Goal: Task Accomplishment & Management: Manage account settings

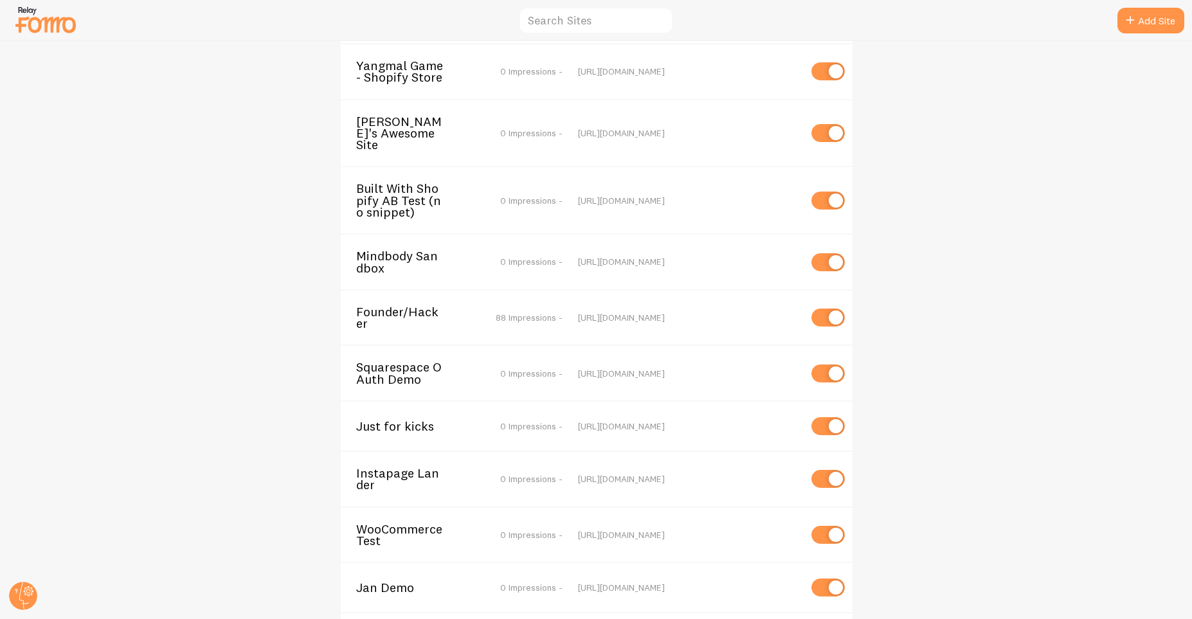
scroll to position [1958, 0]
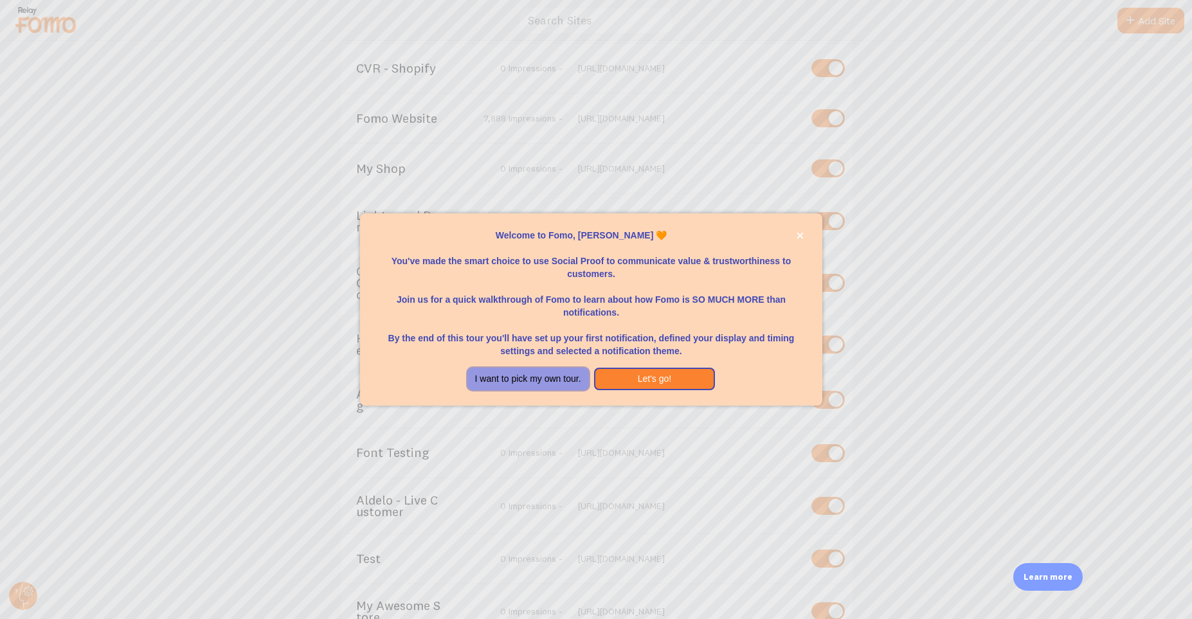
click at [559, 379] on button "I want to pick my own tour." at bounding box center [527, 379] width 121 height 23
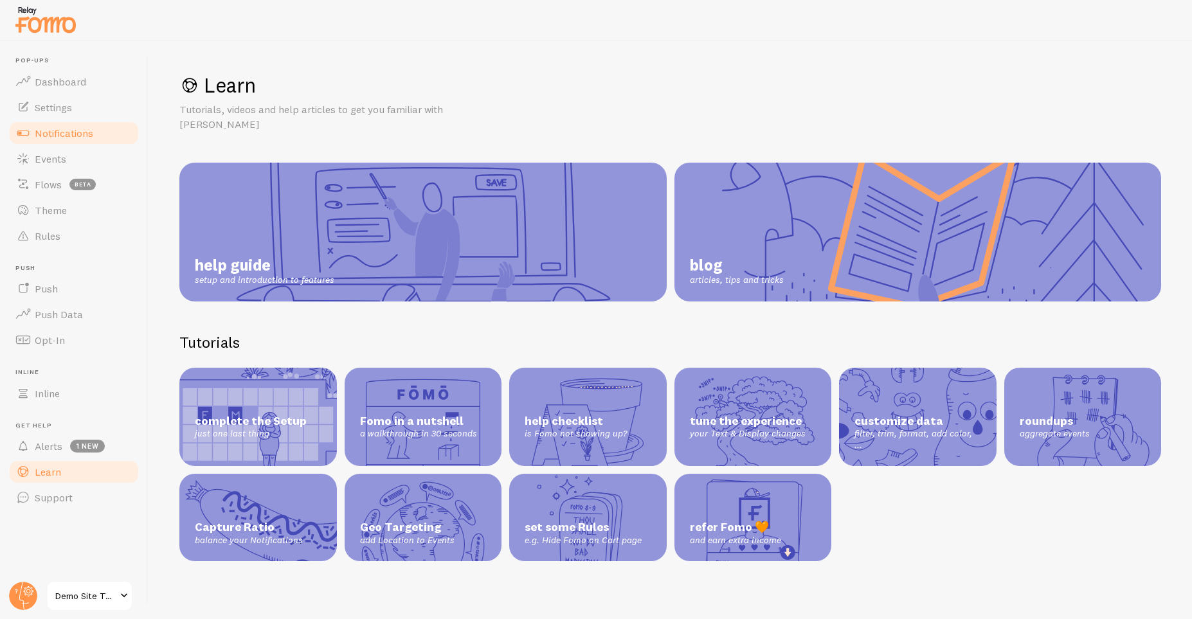
click at [103, 138] on link "Notifications" at bounding box center [74, 133] width 132 height 26
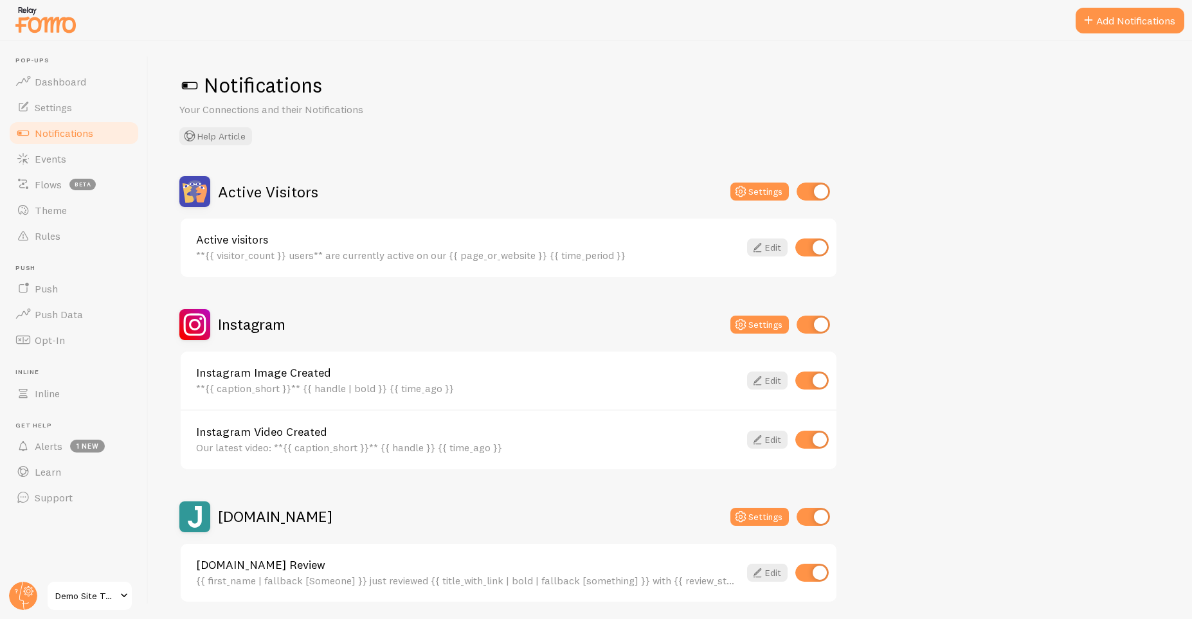
scroll to position [46, 0]
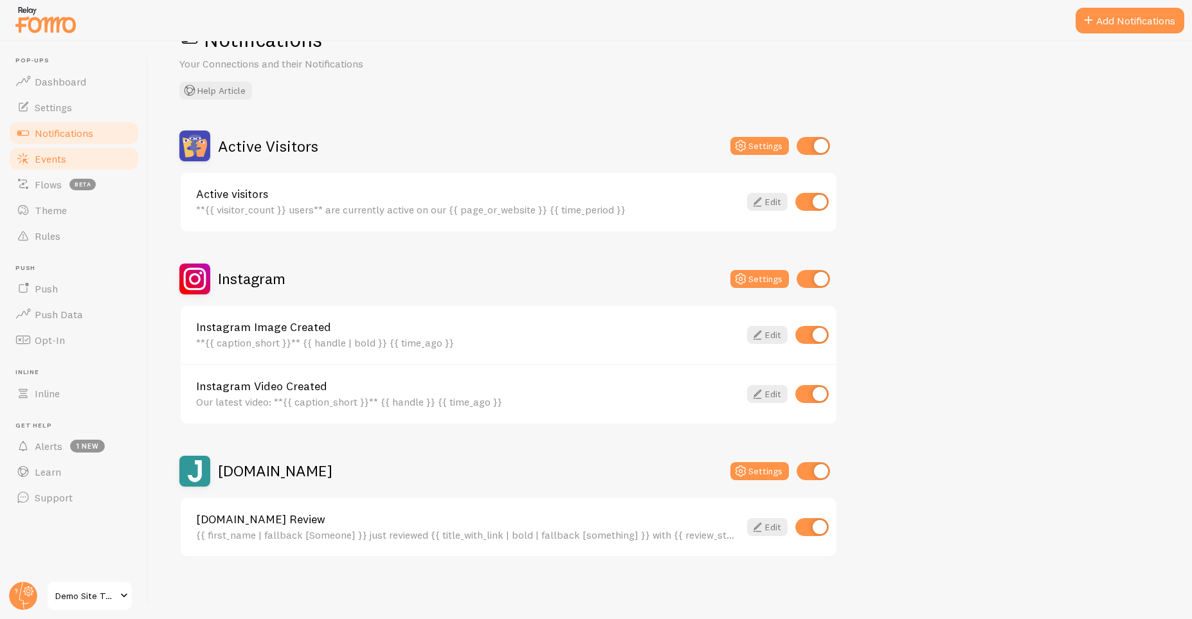
click at [67, 156] on link "Events" at bounding box center [74, 159] width 132 height 26
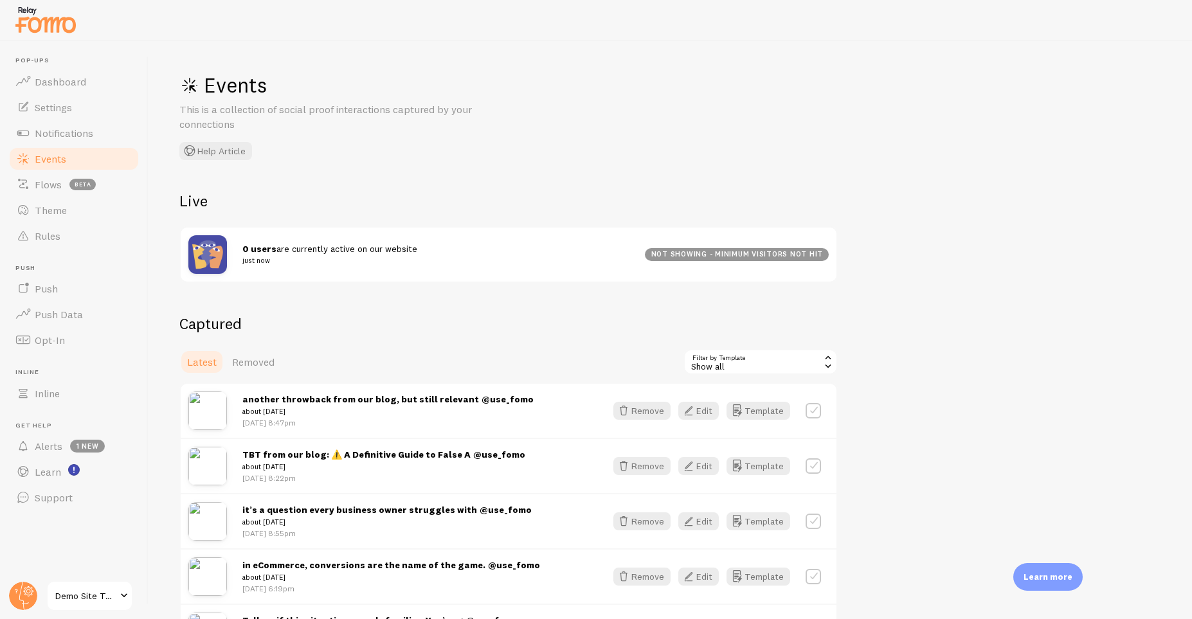
click at [110, 593] on span "Demo Site Test" at bounding box center [85, 595] width 61 height 15
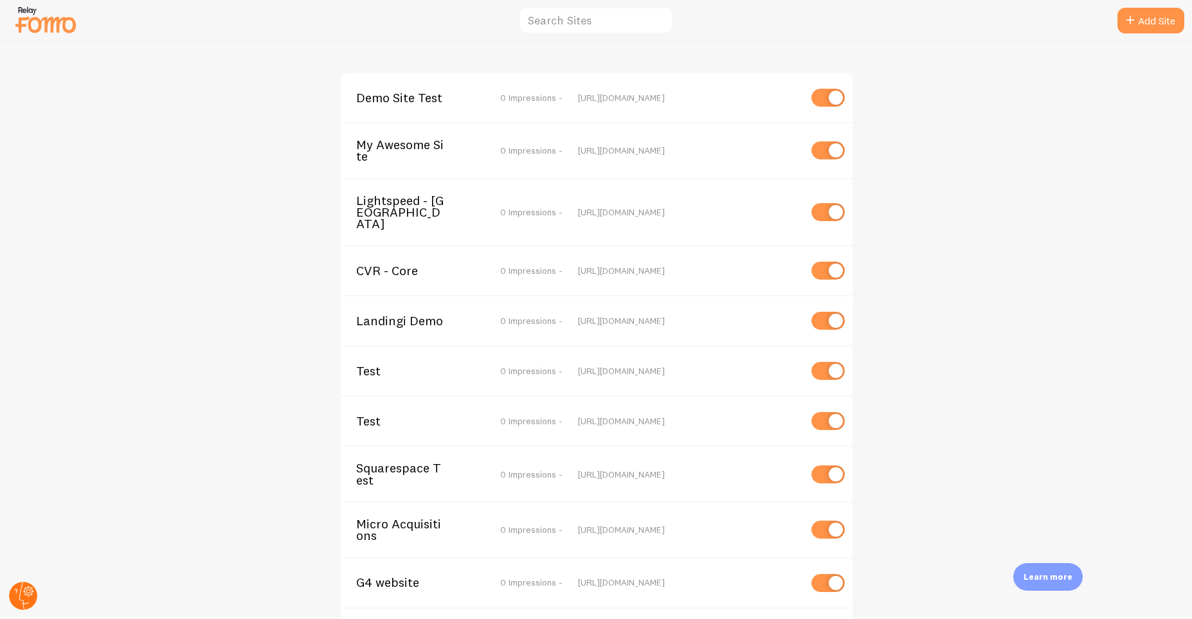
click at [33, 589] on circle at bounding box center [23, 596] width 28 height 28
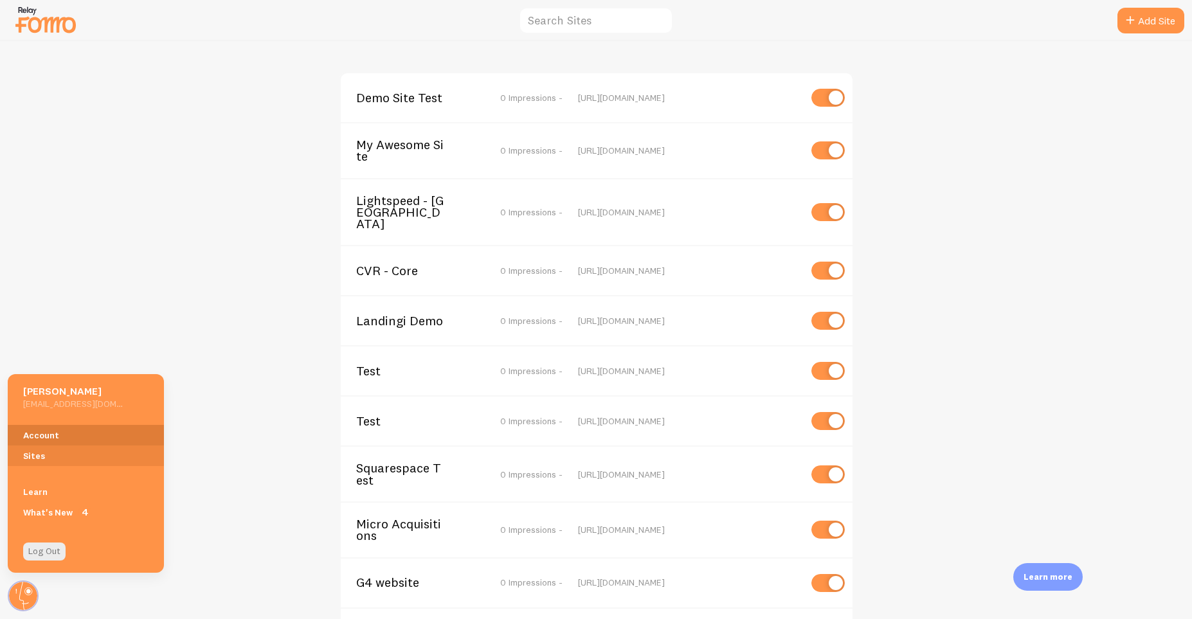
click at [77, 434] on link "Account" at bounding box center [86, 435] width 156 height 21
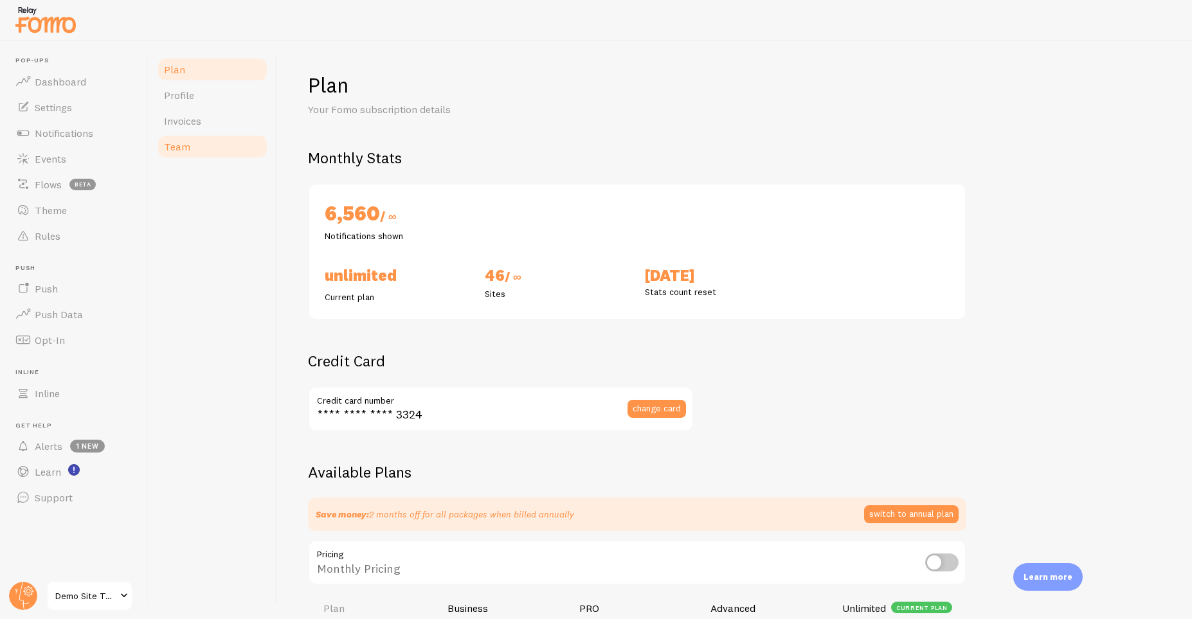
click at [185, 141] on span "Team" at bounding box center [177, 146] width 26 height 13
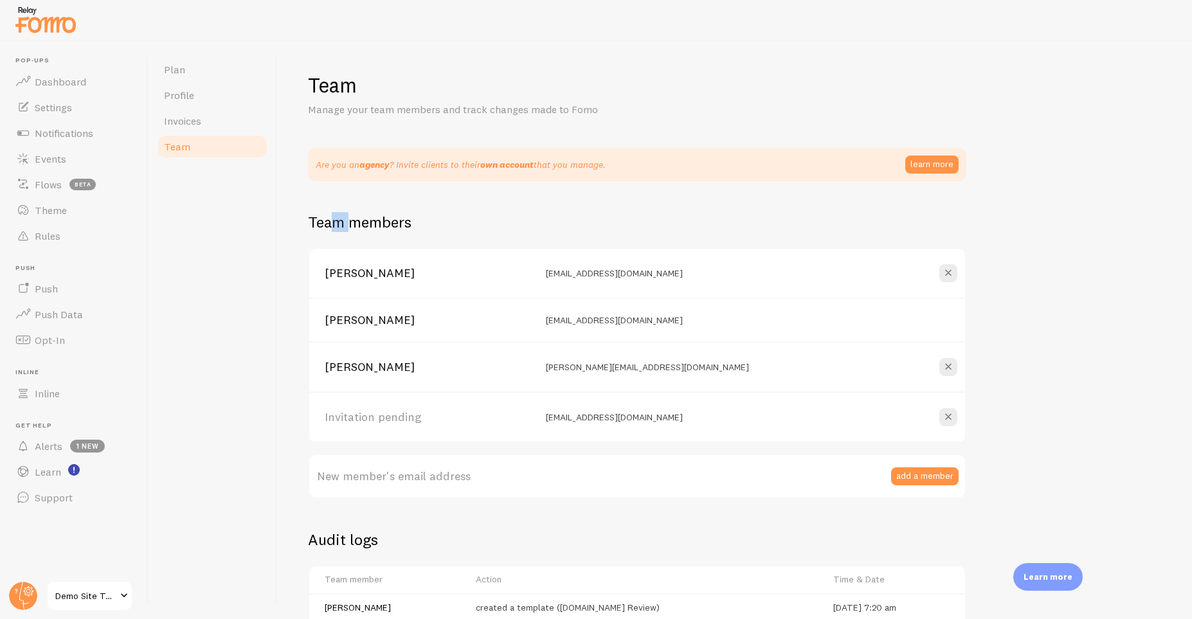
drag, startPoint x: 353, startPoint y: 224, endPoint x: 334, endPoint y: 227, distance: 19.5
click at [334, 227] on h2 "Team members" at bounding box center [637, 222] width 658 height 20
click at [116, 594] on span at bounding box center [123, 595] width 15 height 15
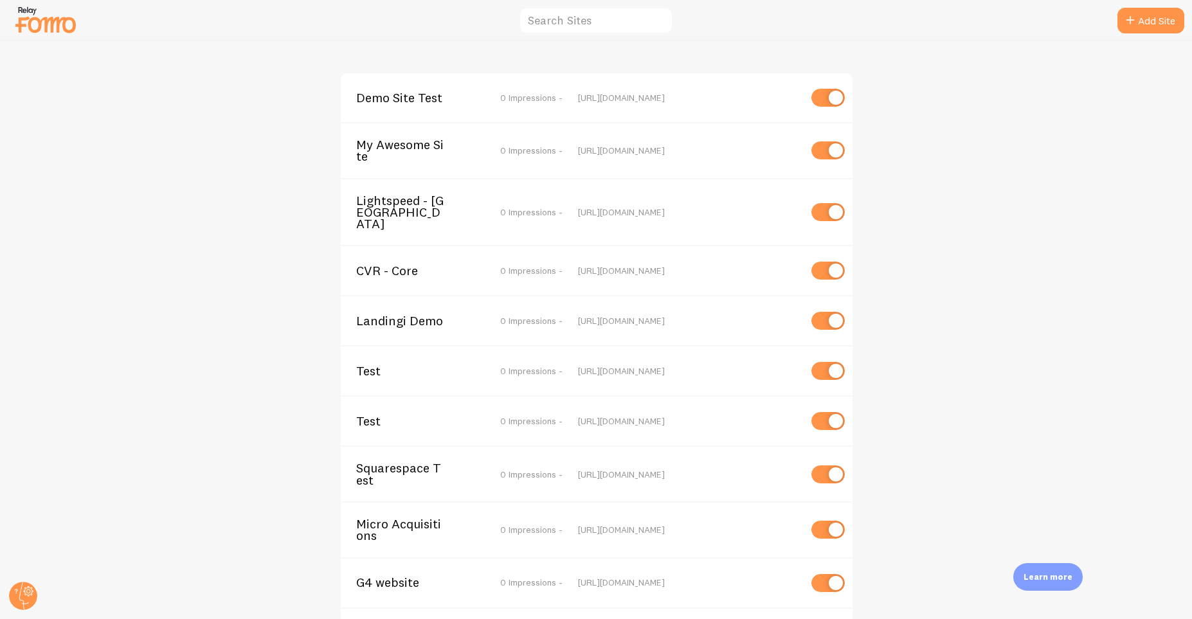
click at [41, 22] on img at bounding box center [45, 19] width 64 height 33
click at [448, 114] on div "Demo Site Test 0 Impressions - http://demositetest.com" at bounding box center [597, 97] width 512 height 49
click at [431, 96] on span "Demo Site Test" at bounding box center [407, 98] width 103 height 12
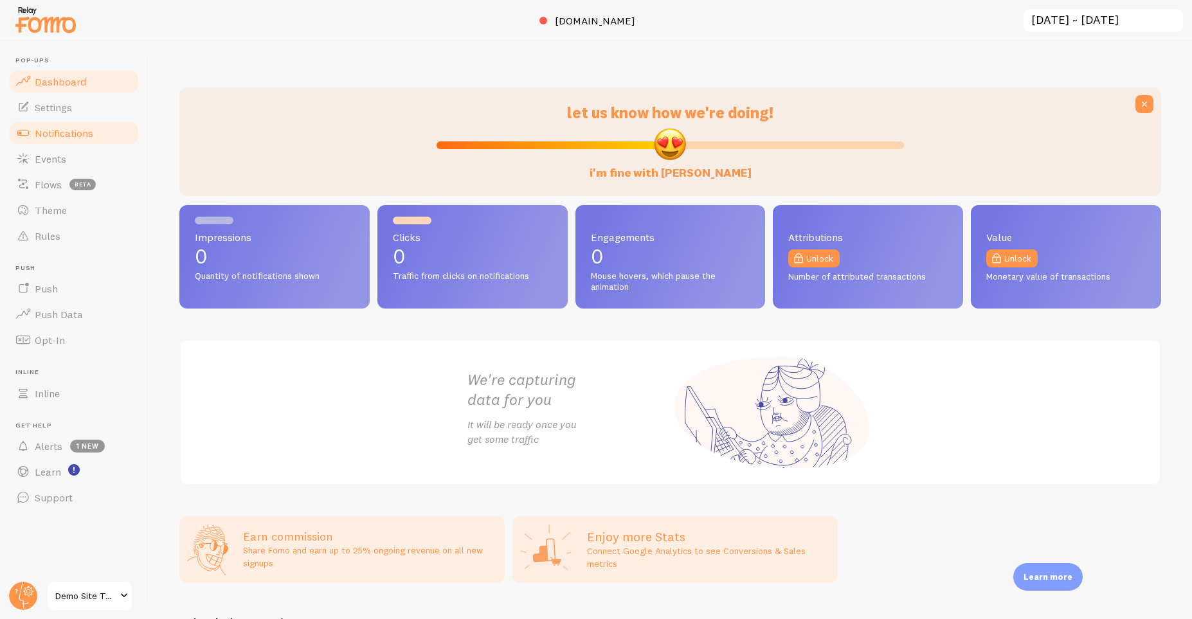
click at [80, 129] on span "Notifications" at bounding box center [64, 133] width 58 height 13
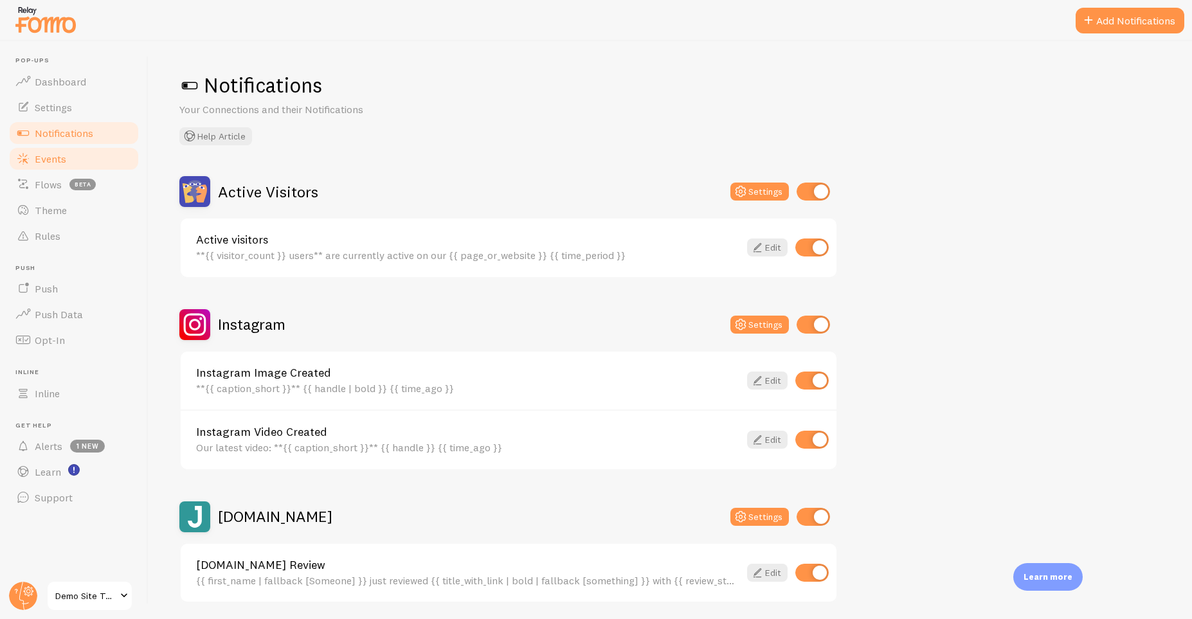
click at [94, 157] on link "Events" at bounding box center [74, 159] width 132 height 26
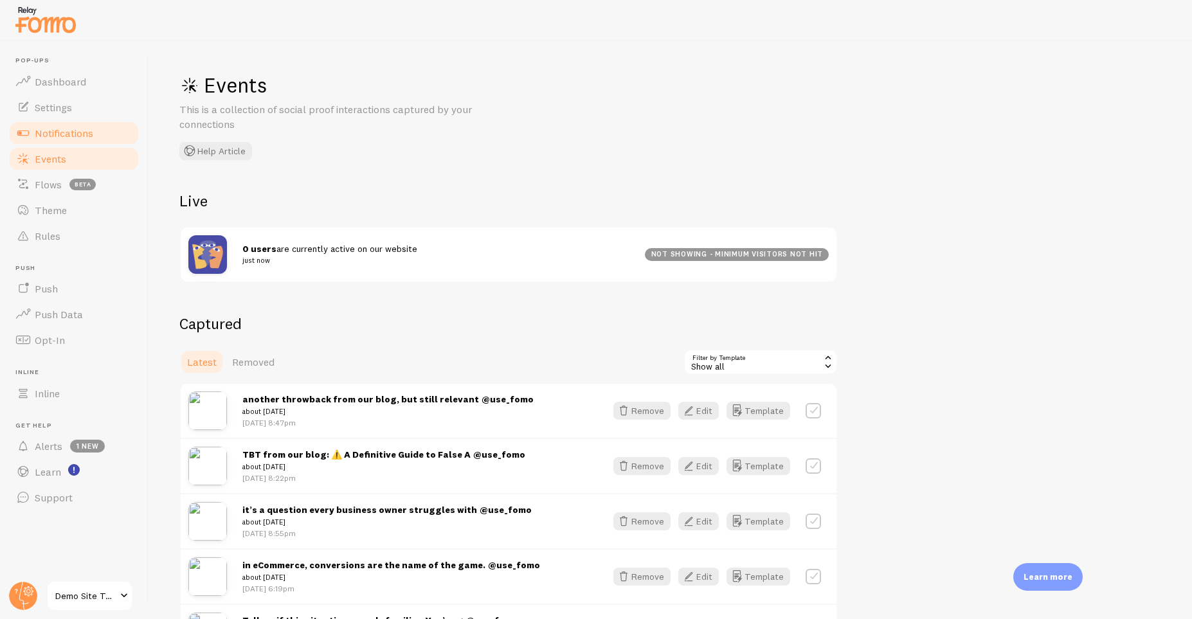
click at [110, 132] on link "Notifications" at bounding box center [74, 133] width 132 height 26
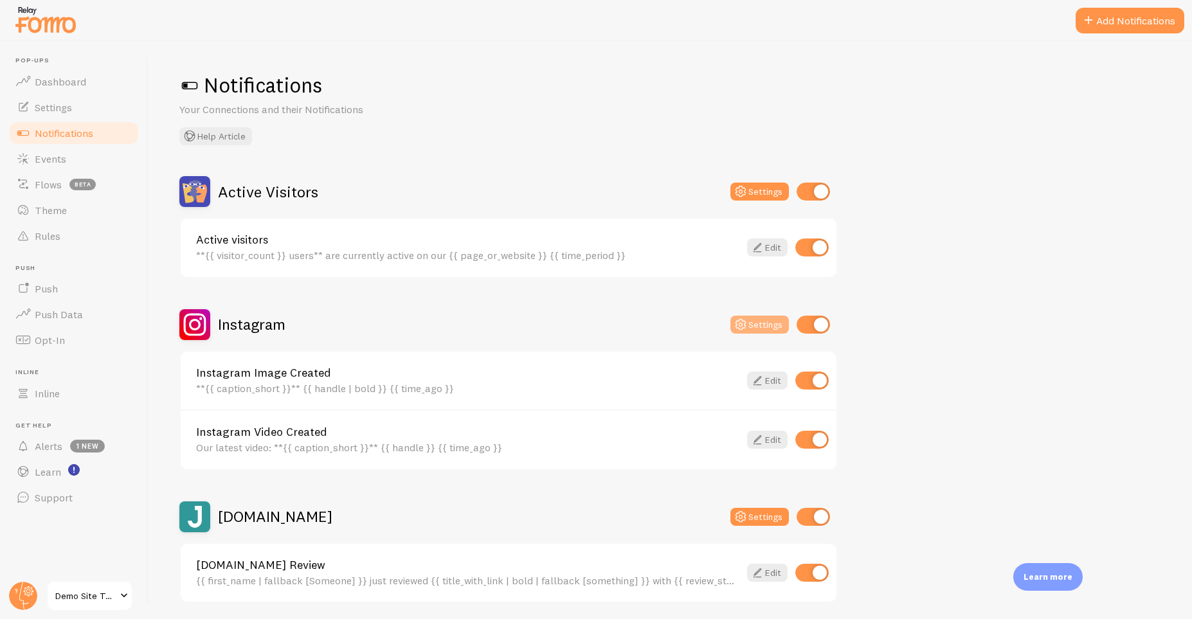
click at [742, 321] on icon at bounding box center [740, 324] width 15 height 15
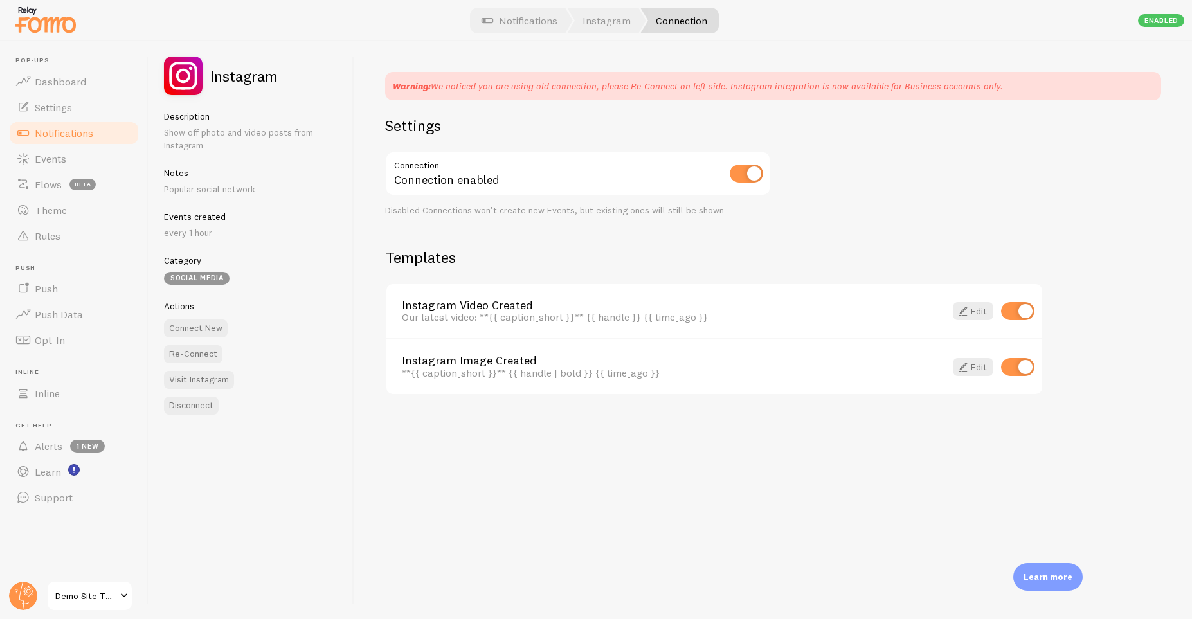
click at [34, 128] on link "Notifications" at bounding box center [74, 133] width 132 height 26
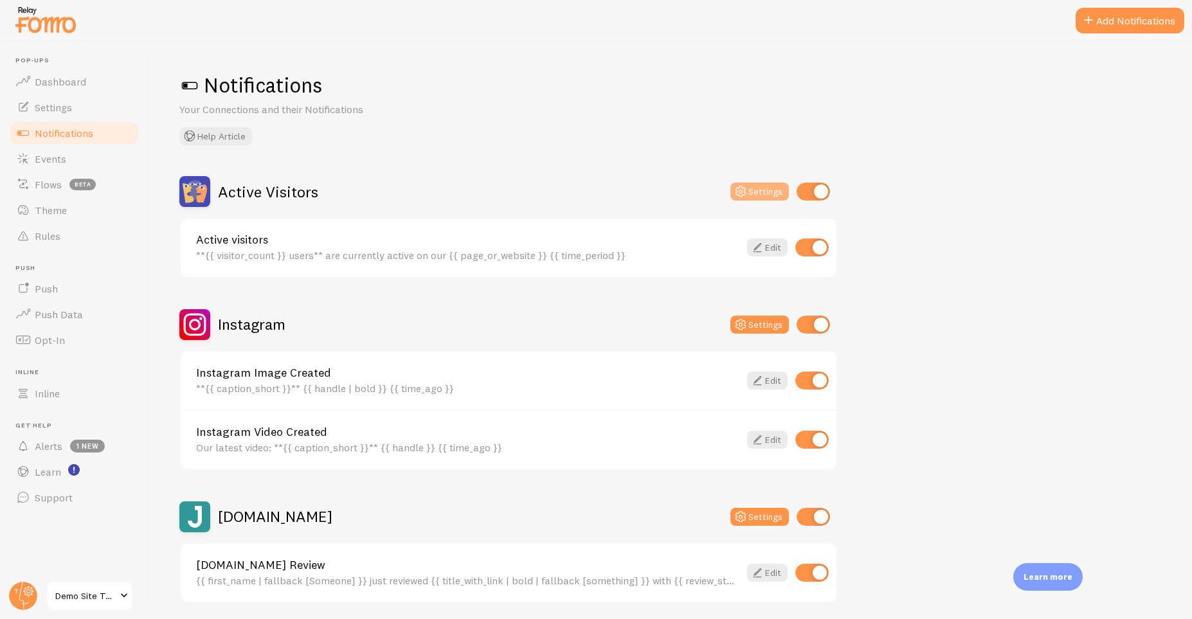
click at [739, 192] on icon at bounding box center [740, 191] width 15 height 15
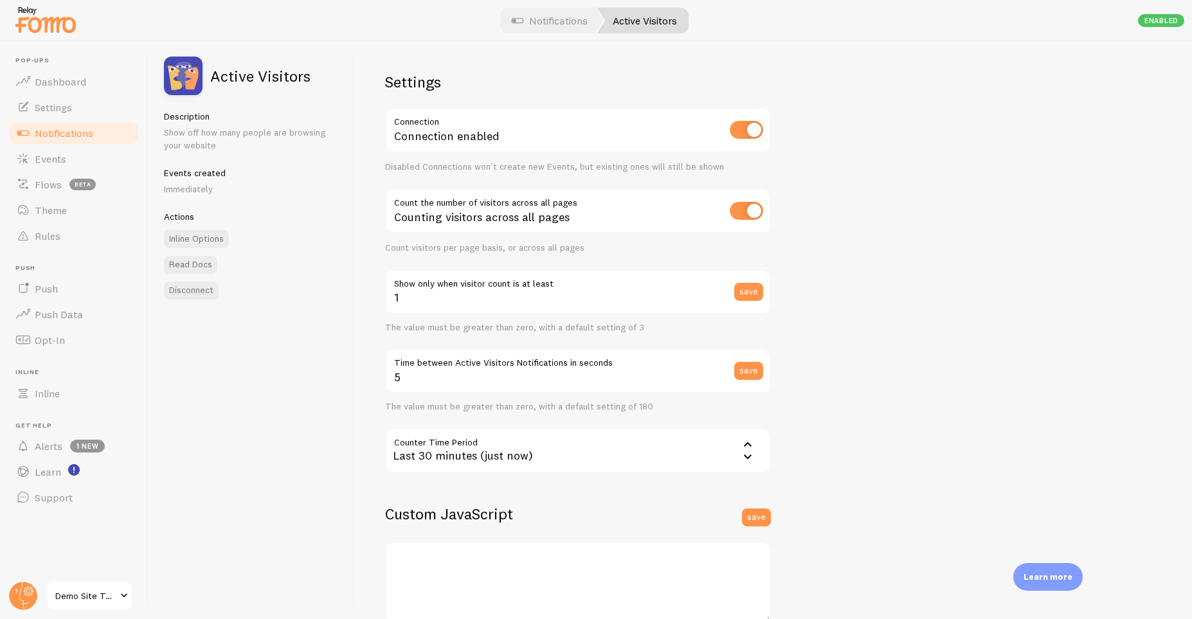
scroll to position [190, 0]
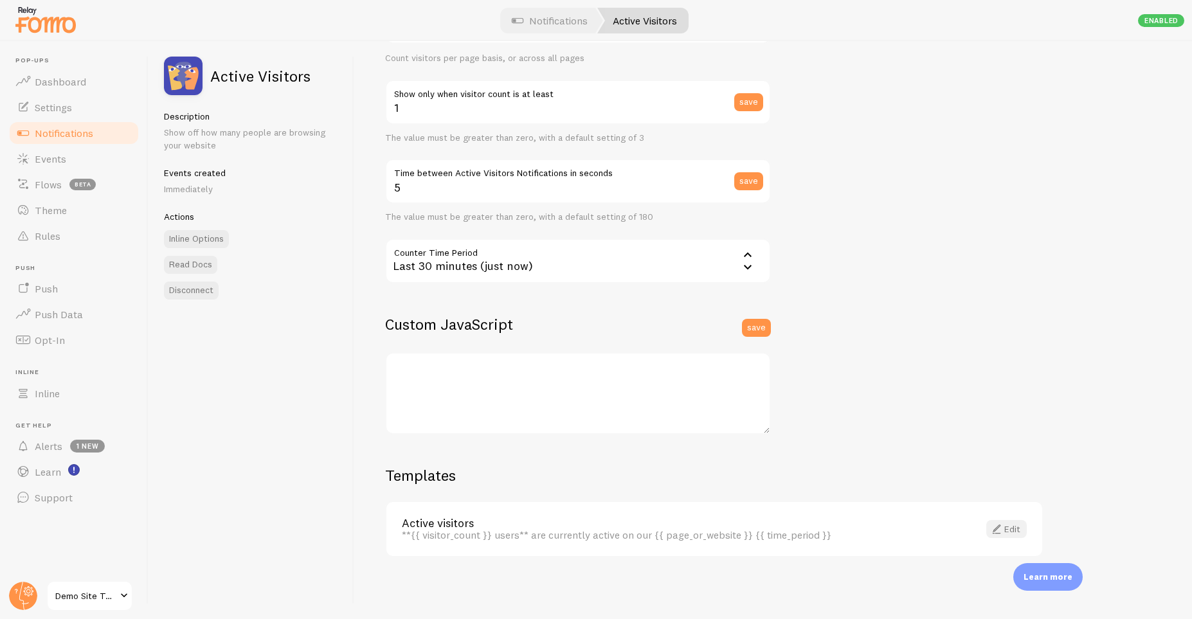
click at [996, 527] on span at bounding box center [996, 528] width 15 height 15
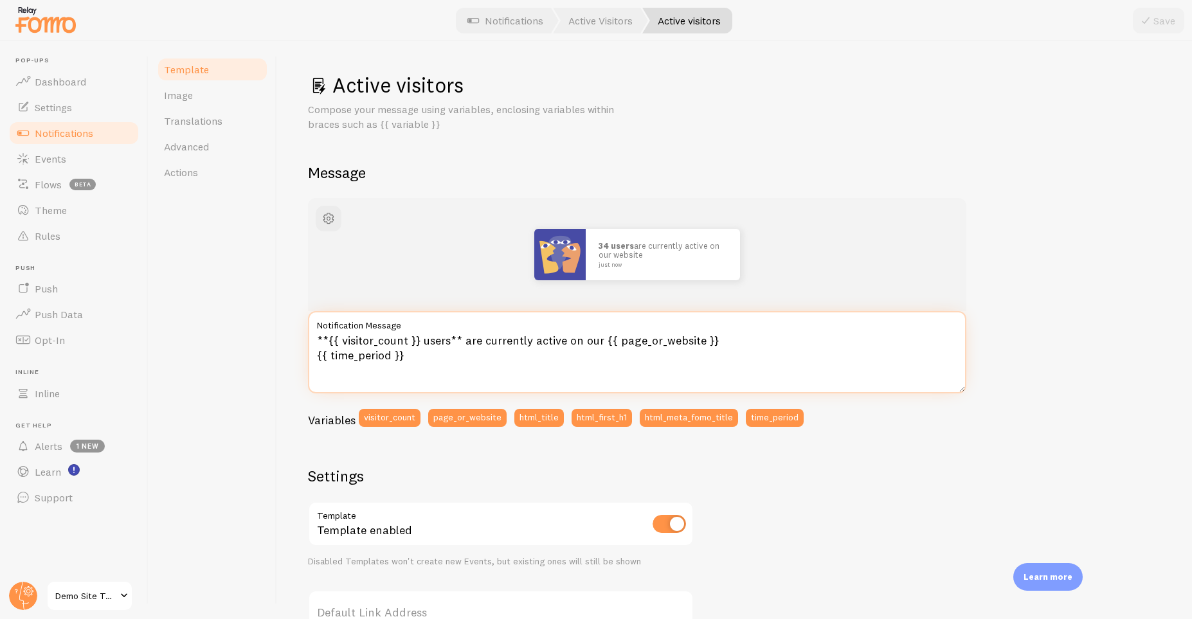
drag, startPoint x: 420, startPoint y: 364, endPoint x: 298, endPoint y: 329, distance: 127.0
click at [308, 329] on textarea "**{{ visitor_count }} users** are currently active on our {{ page_or_website }}…" at bounding box center [637, 352] width 658 height 82
click at [674, 348] on textarea "**{{ visitor_count }} users** are currently active on our {{ page_or_website }}…" at bounding box center [637, 352] width 658 height 82
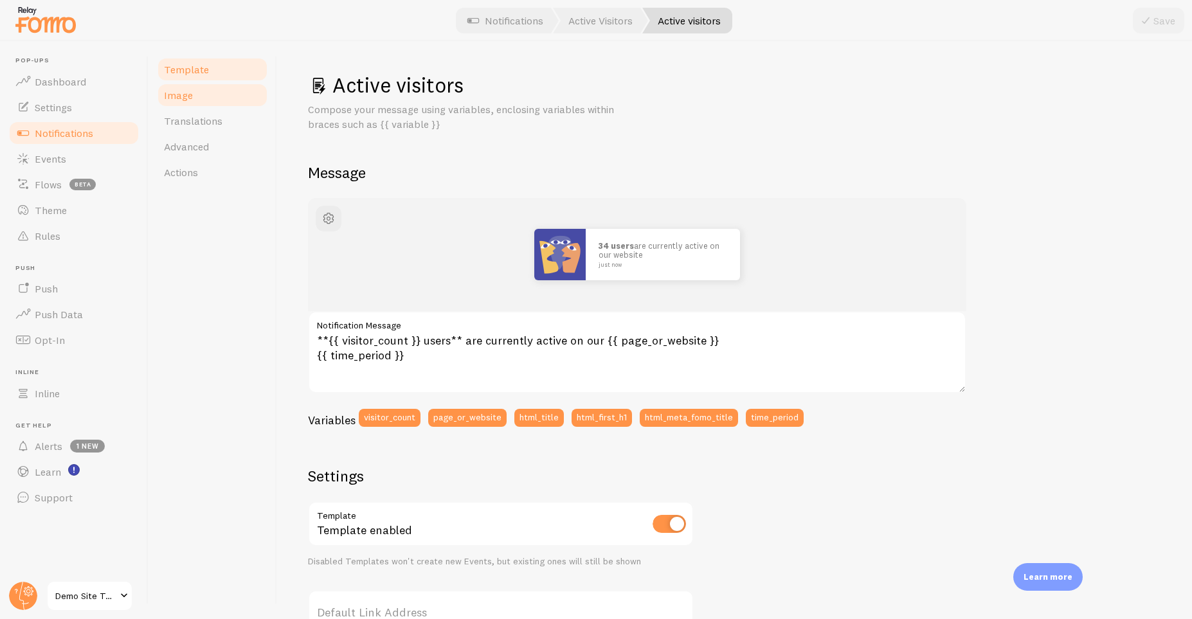
click at [211, 98] on link "Image" at bounding box center [212, 95] width 112 height 26
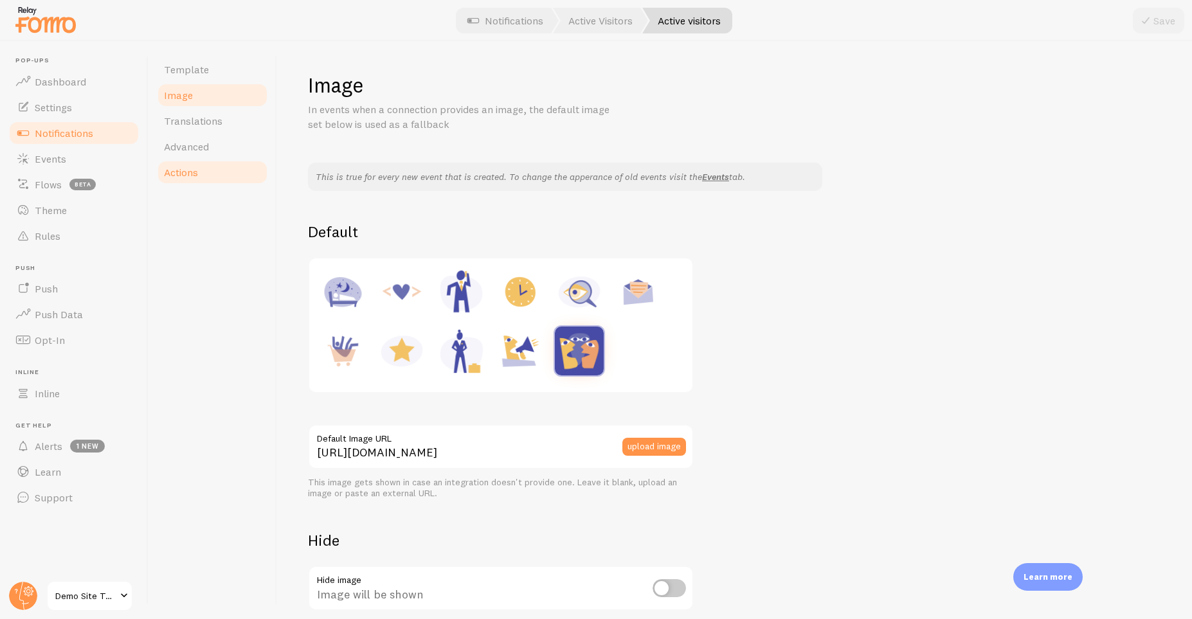
click at [183, 177] on span "Actions" at bounding box center [181, 172] width 34 height 13
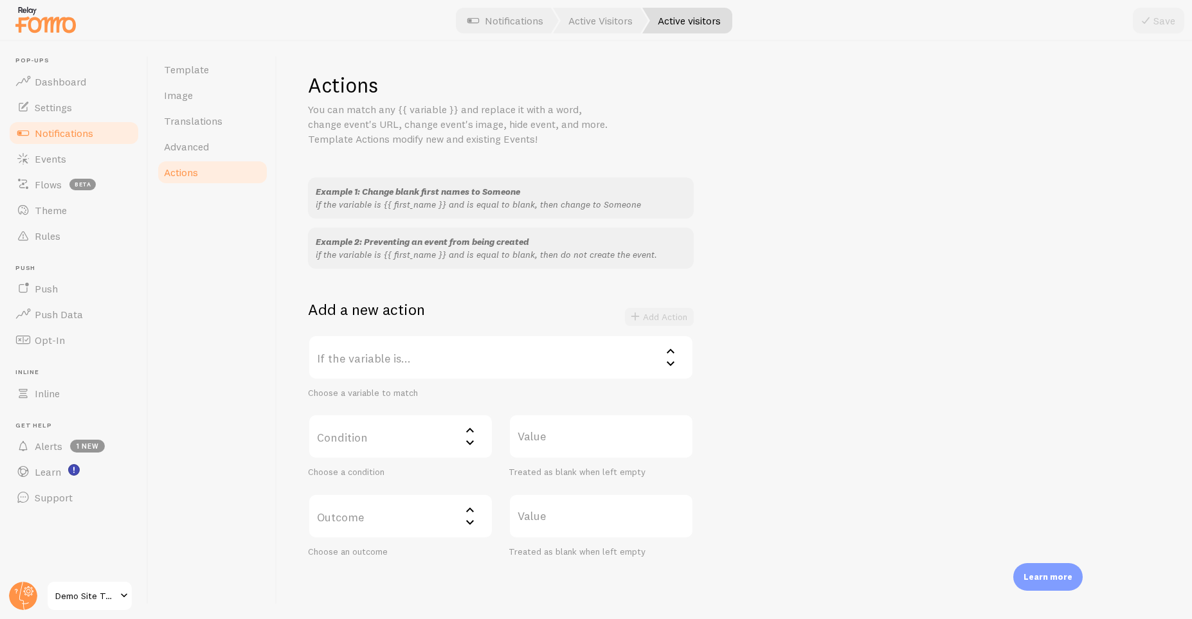
click at [662, 357] on label "If the variable is..." at bounding box center [501, 357] width 386 height 45
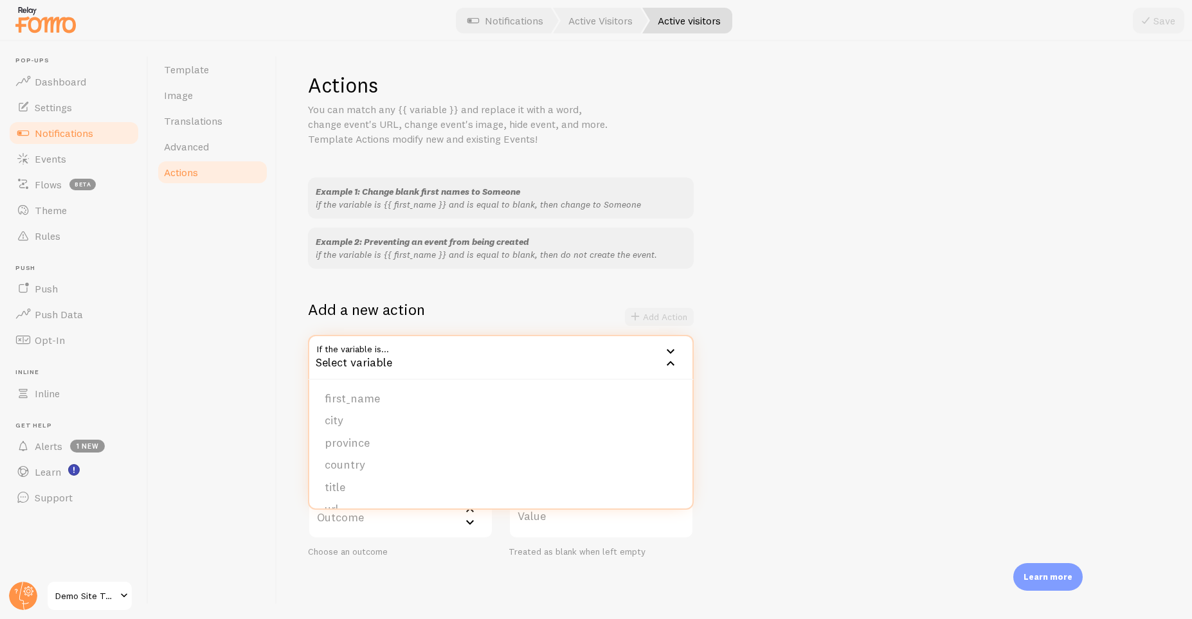
click at [734, 296] on div "Example 1: Change blank first names to Someone if the variable is {{ first_name…" at bounding box center [734, 367] width 853 height 380
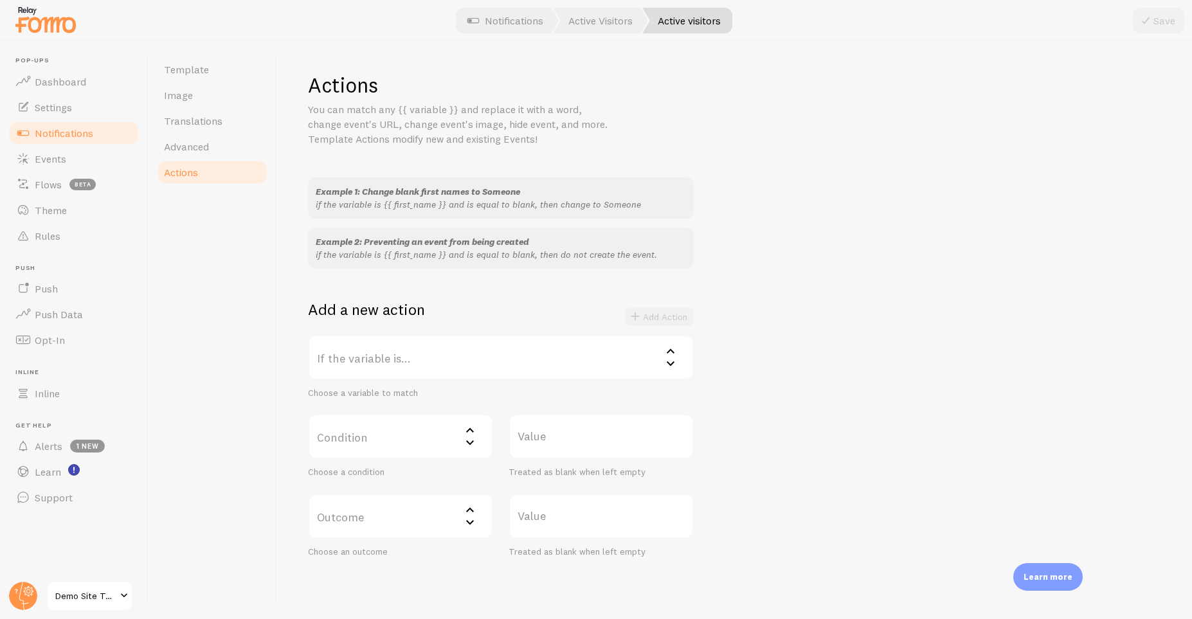
click at [491, 351] on label "If the variable is..." at bounding box center [501, 357] width 386 height 45
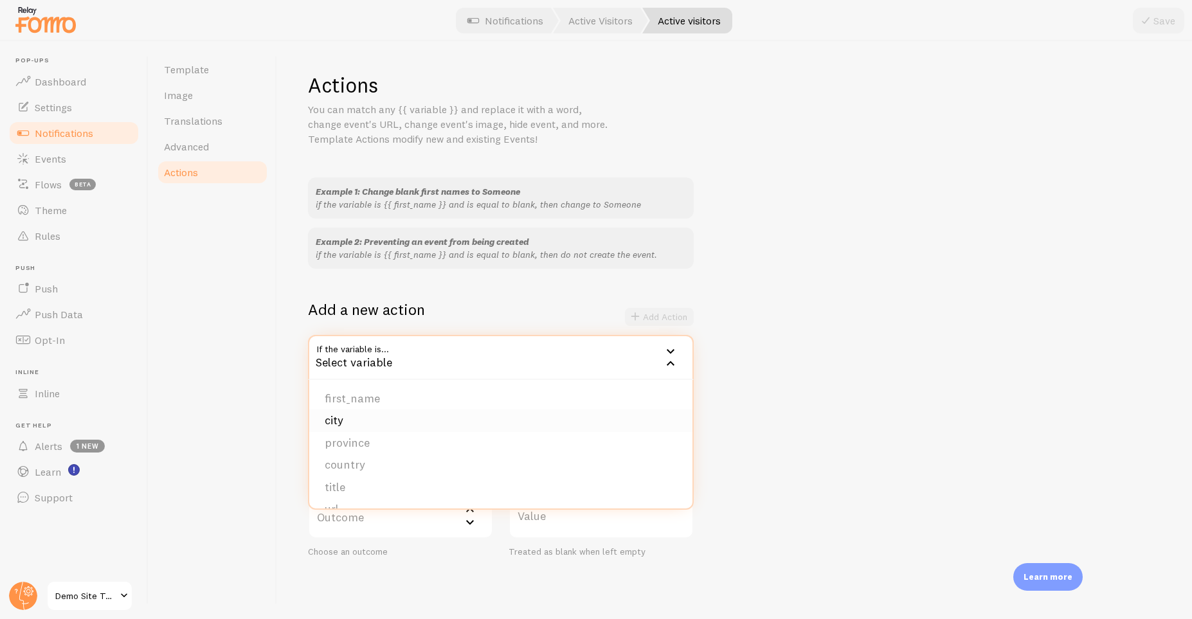
click at [417, 414] on li "city" at bounding box center [500, 420] width 383 height 22
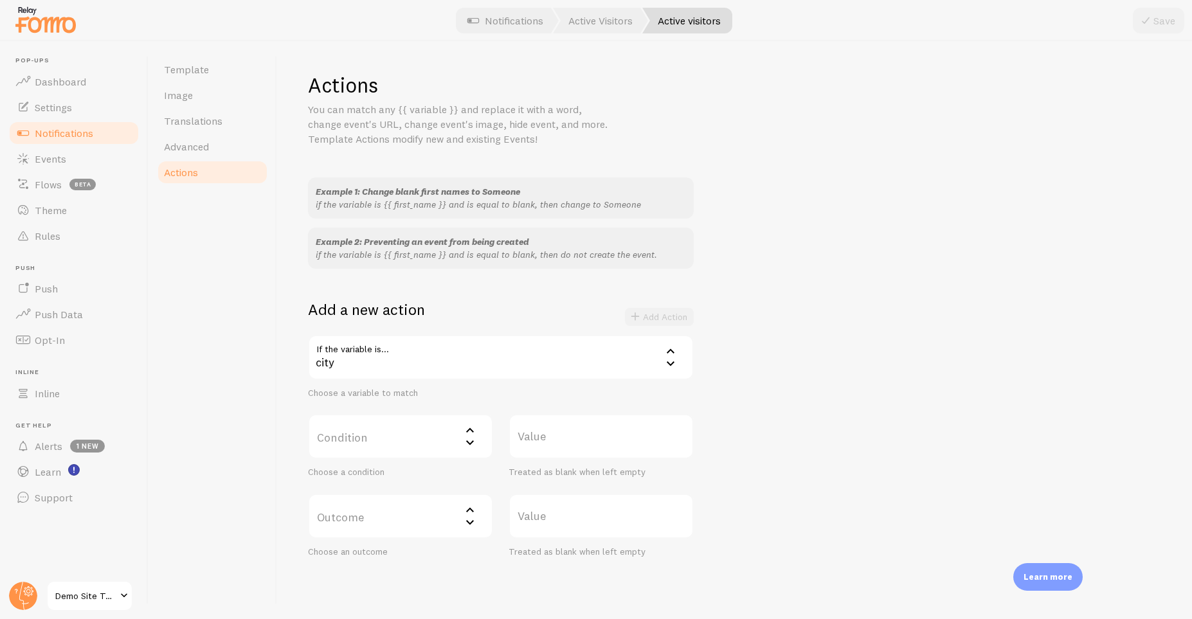
click at [406, 442] on label "Condition" at bounding box center [400, 436] width 185 height 45
click at [852, 314] on div "Example 1: Change blank first names to Someone if the variable is {{ first_name…" at bounding box center [734, 367] width 853 height 380
click at [474, 508] on icon at bounding box center [469, 509] width 15 height 15
click at [422, 561] on li "do not create event" at bounding box center [400, 557] width 183 height 22
click at [414, 449] on label "Condition" at bounding box center [400, 436] width 185 height 45
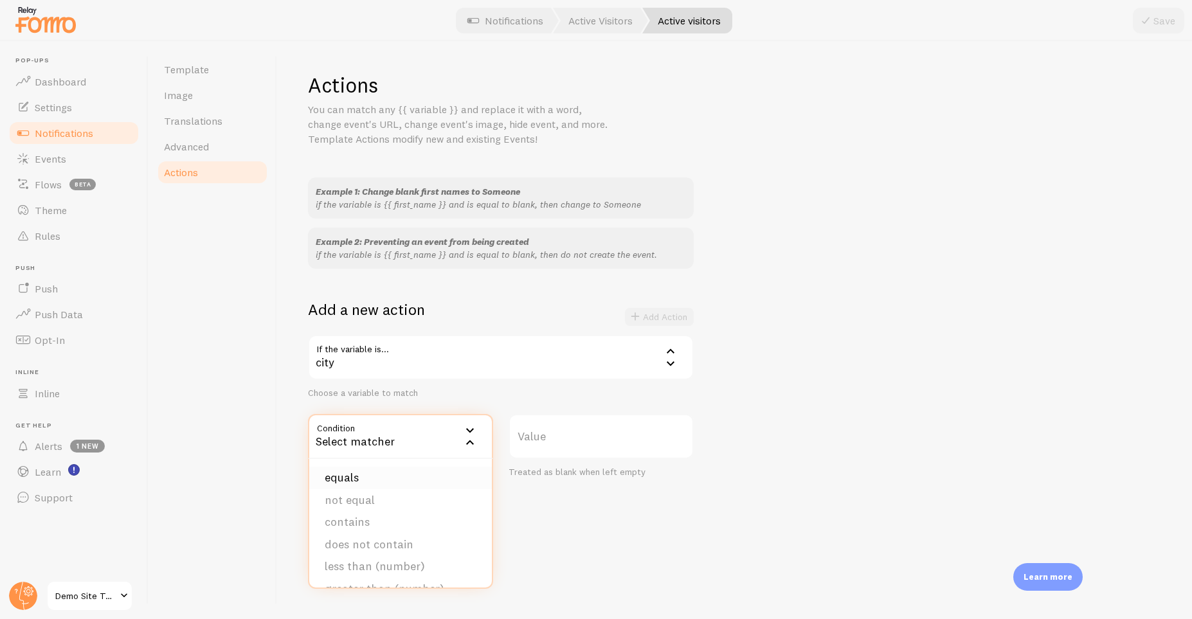
click at [393, 481] on li "equals" at bounding box center [400, 478] width 183 height 22
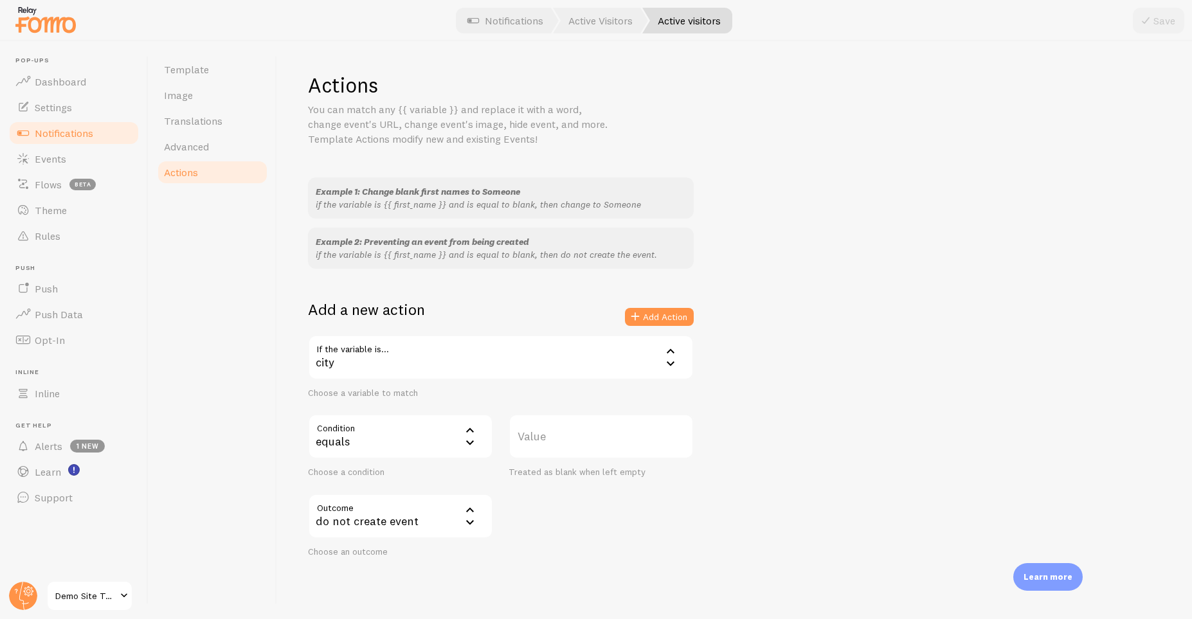
click at [633, 429] on label "Value" at bounding box center [600, 436] width 185 height 45
click at [633, 429] on input "Value" at bounding box center [600, 436] width 185 height 45
type input "new york"
click at [91, 210] on link "Theme" at bounding box center [74, 210] width 132 height 26
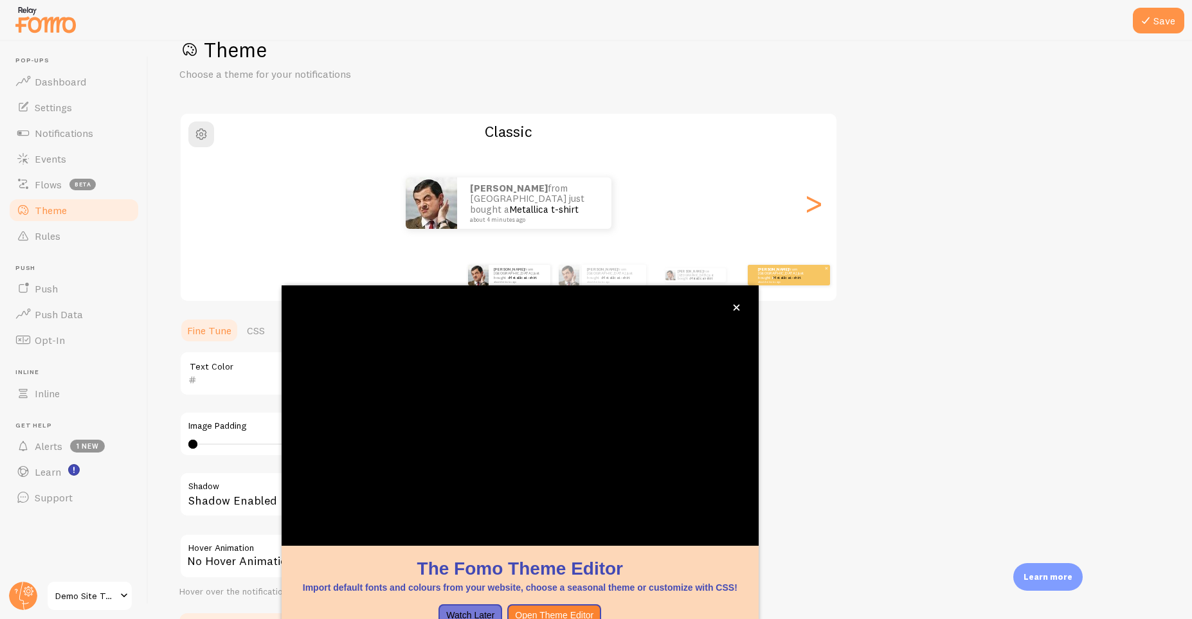
scroll to position [35, 0]
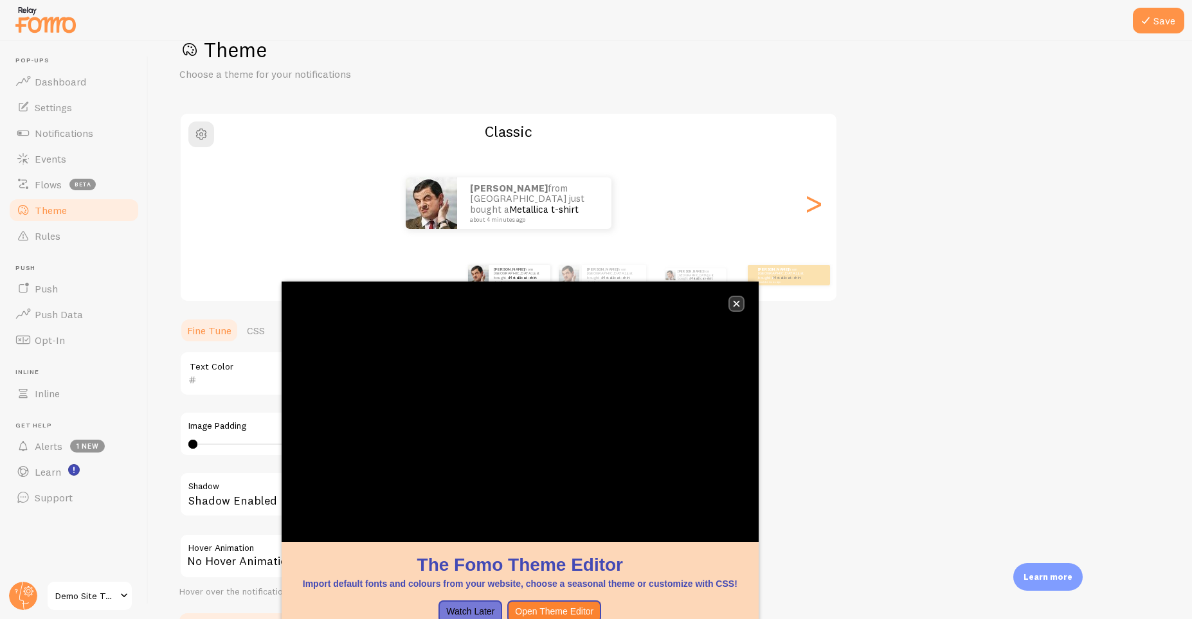
click at [741, 307] on button "close," at bounding box center [736, 303] width 13 height 13
click at [736, 302] on icon "close," at bounding box center [736, 303] width 7 height 7
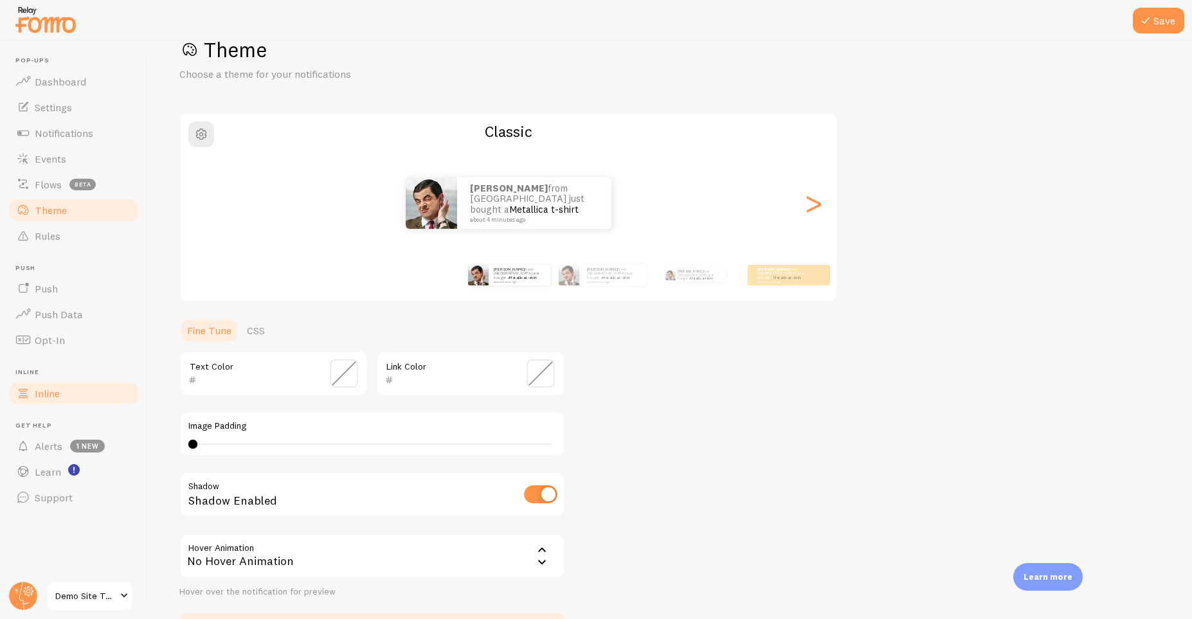
click at [62, 391] on link "Inline" at bounding box center [74, 394] width 132 height 26
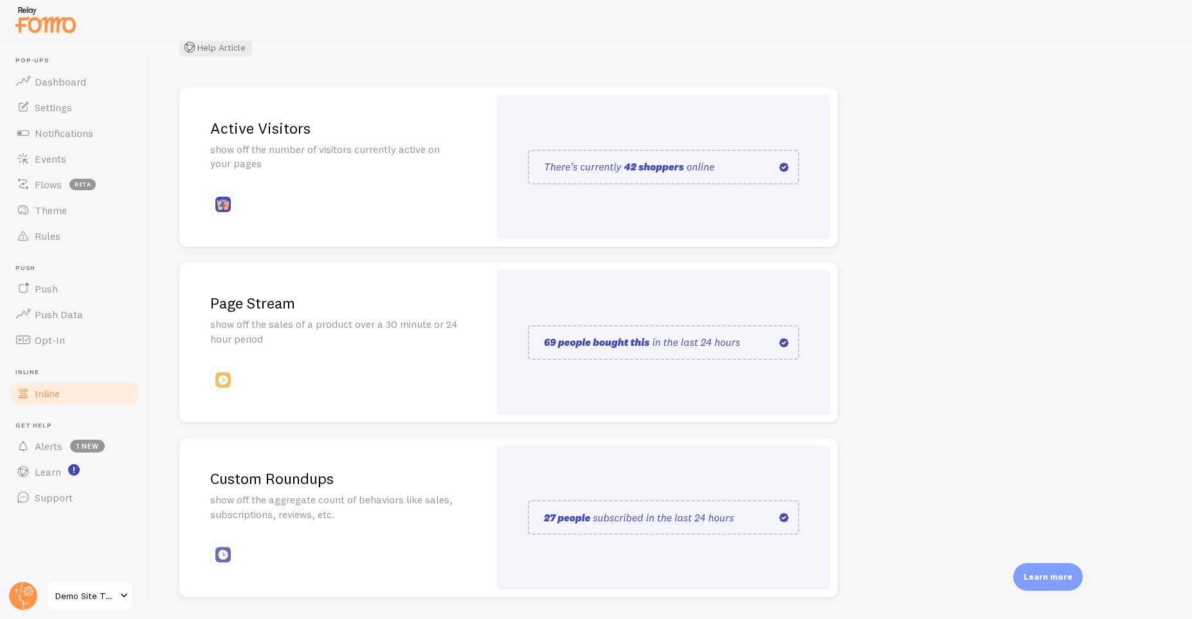
scroll to position [81, 0]
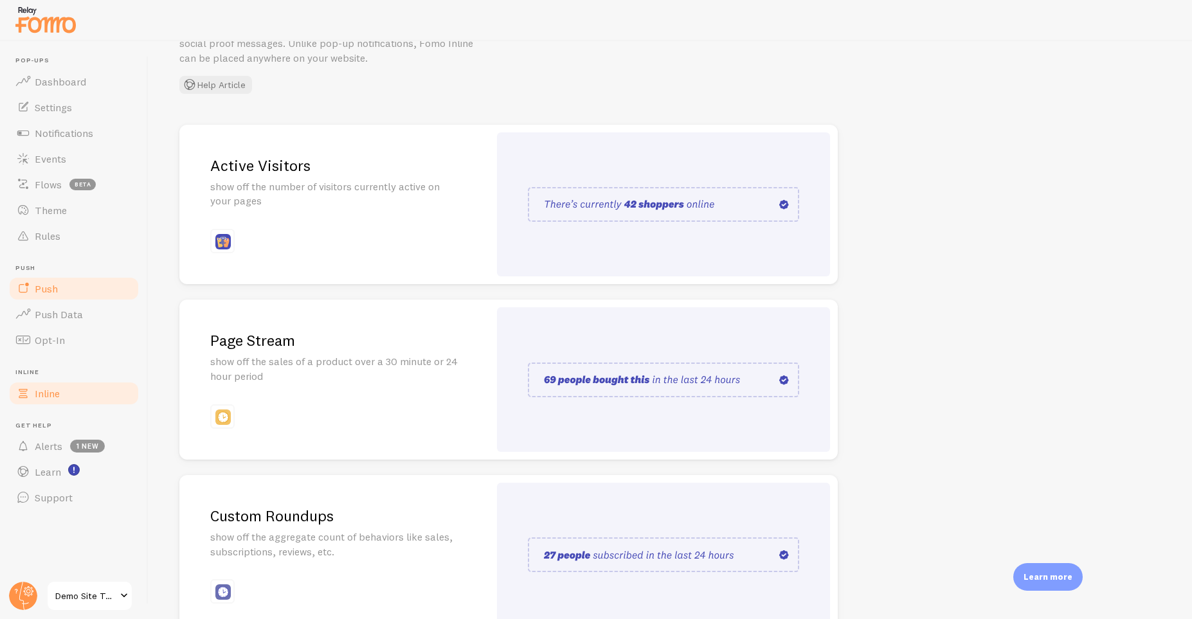
click at [107, 294] on link "Push" at bounding box center [74, 289] width 132 height 26
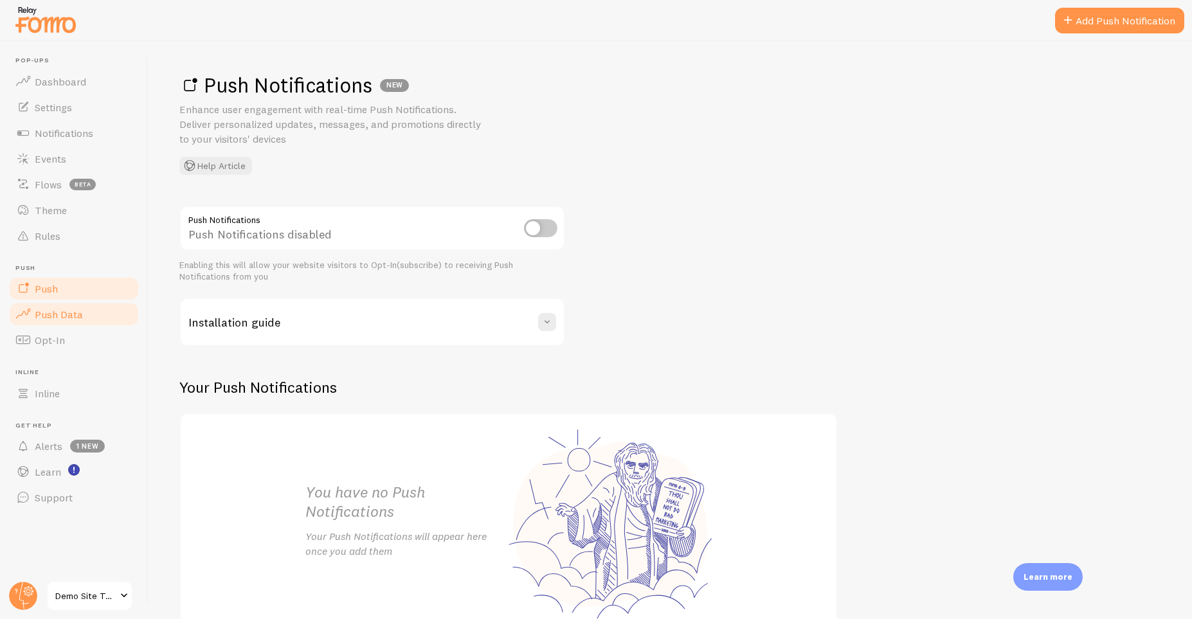
click at [78, 315] on span "Push Data" at bounding box center [59, 314] width 48 height 13
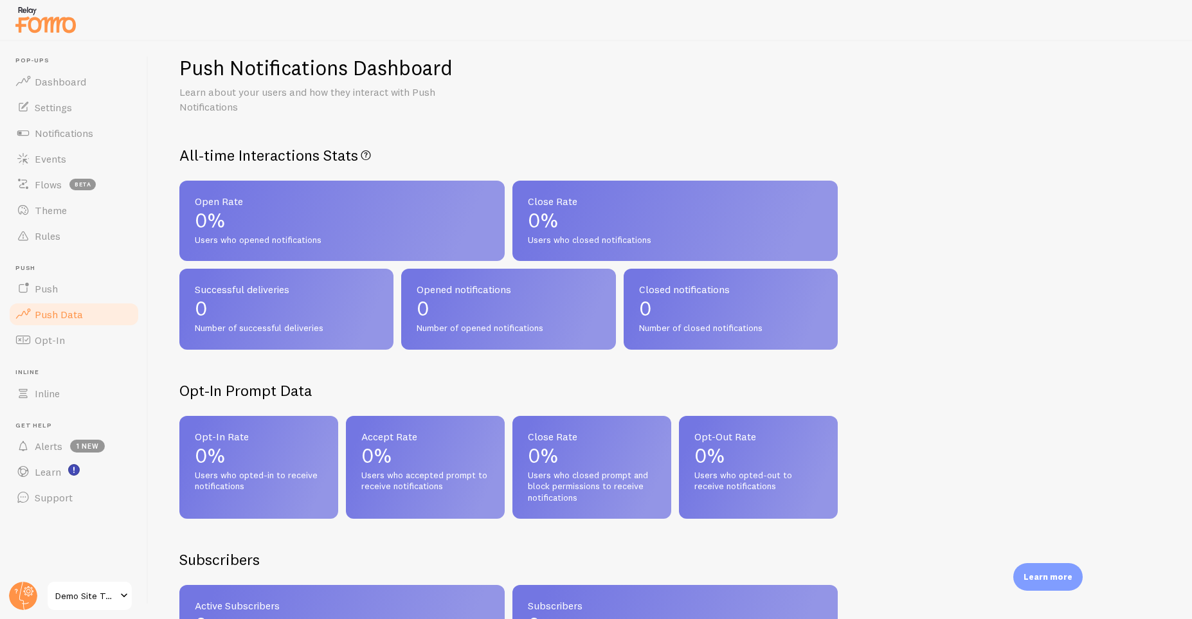
scroll to position [16, 0]
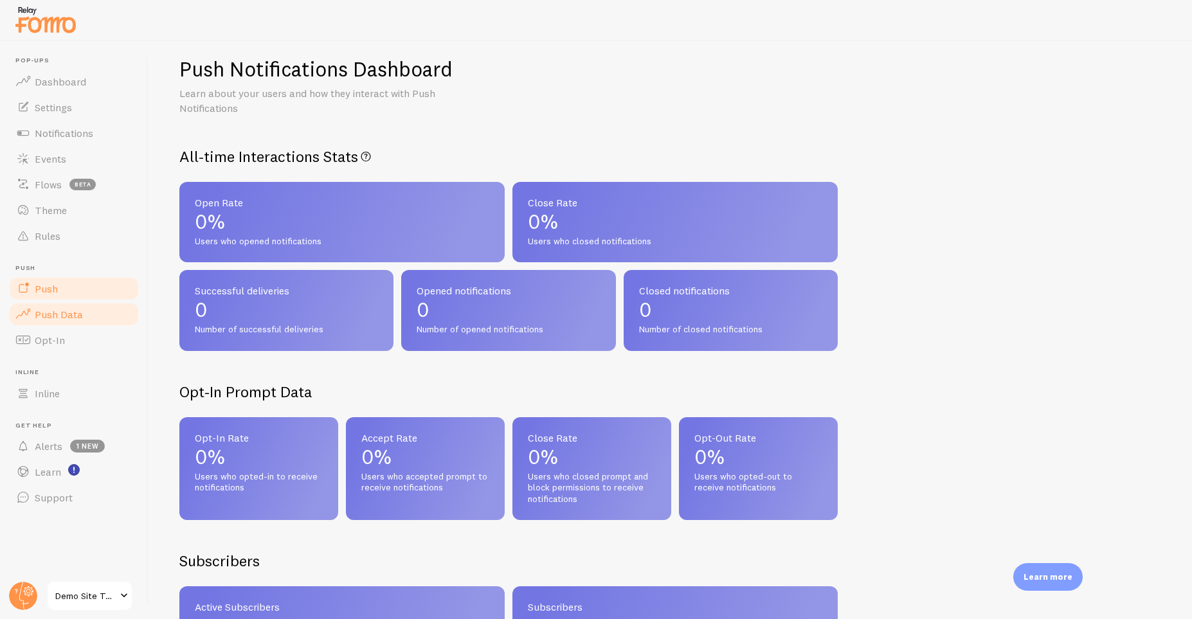
click at [83, 290] on link "Push" at bounding box center [74, 289] width 132 height 26
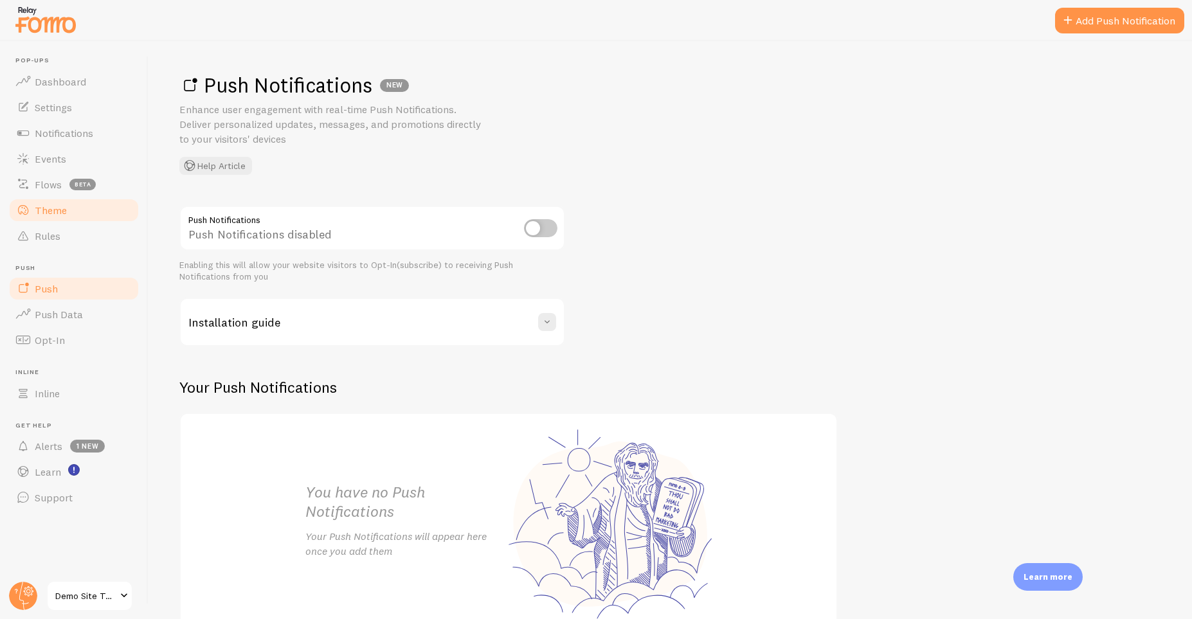
click at [62, 210] on span "Theme" at bounding box center [51, 210] width 32 height 13
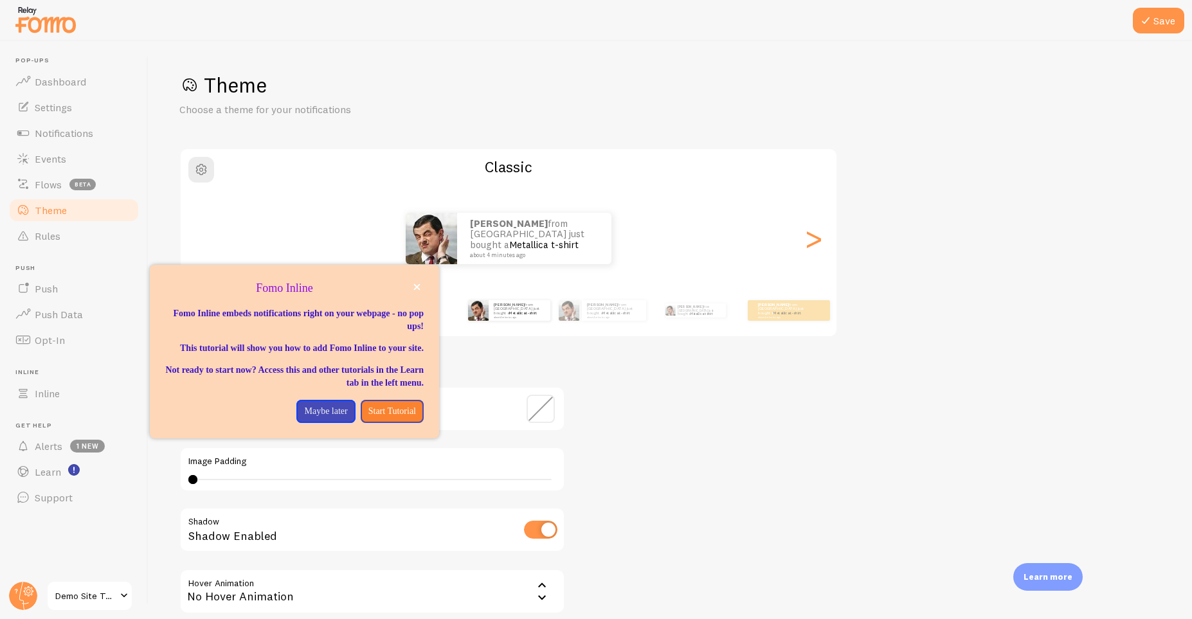
scroll to position [125, 0]
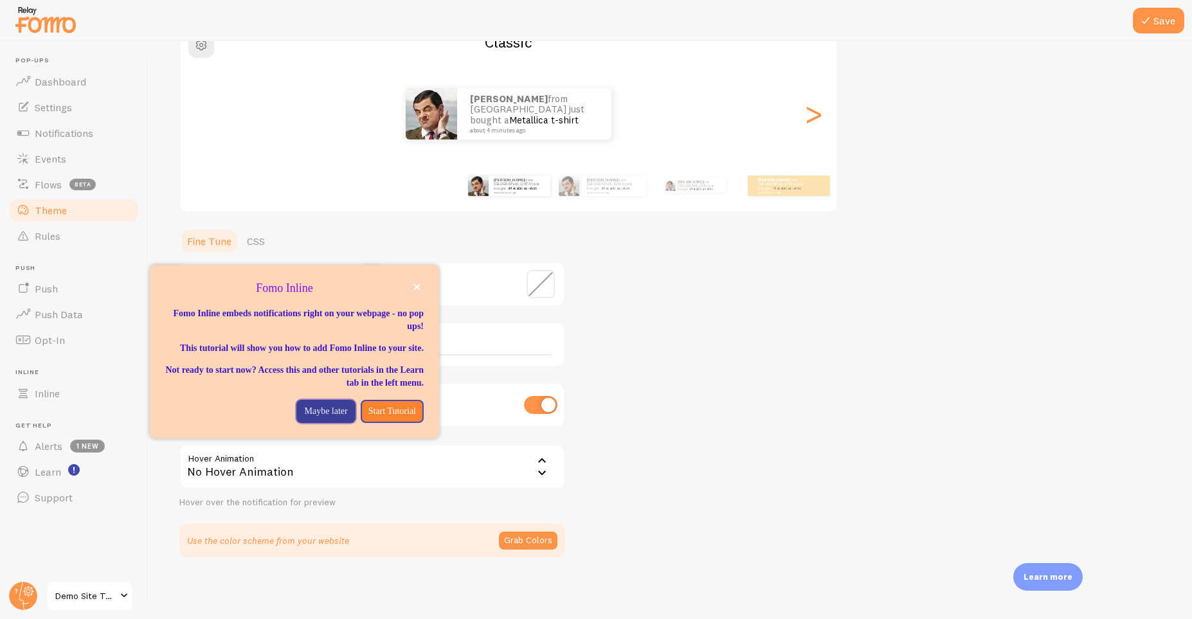
click at [304, 418] on p "Maybe later" at bounding box center [325, 411] width 43 height 13
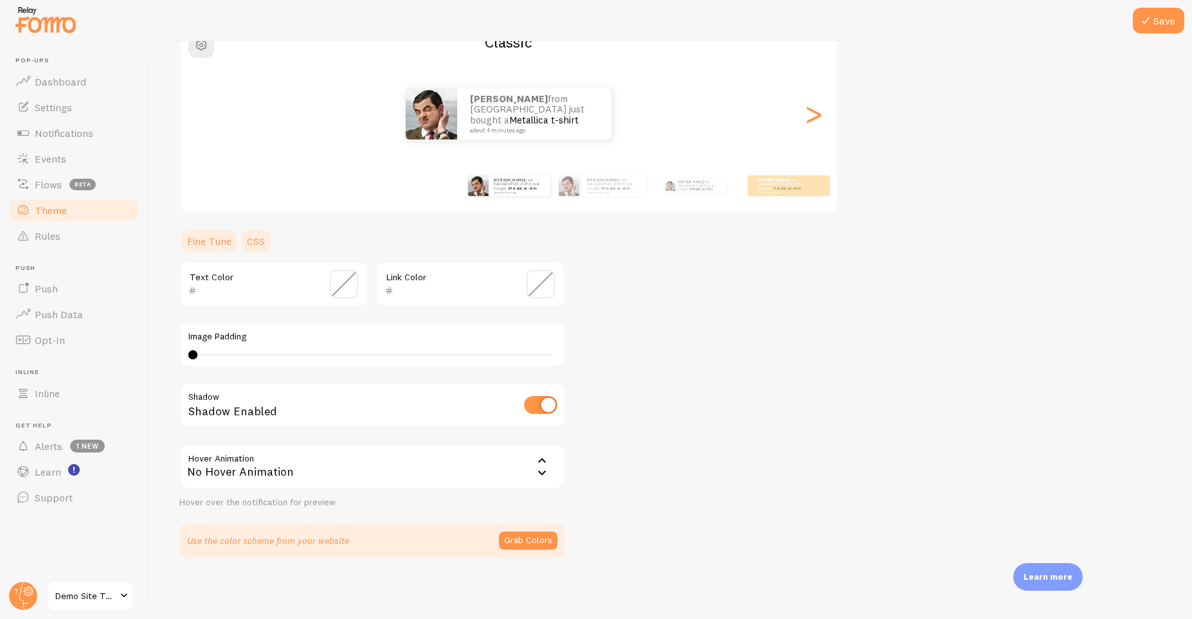
click at [260, 240] on link "CSS" at bounding box center [255, 241] width 33 height 26
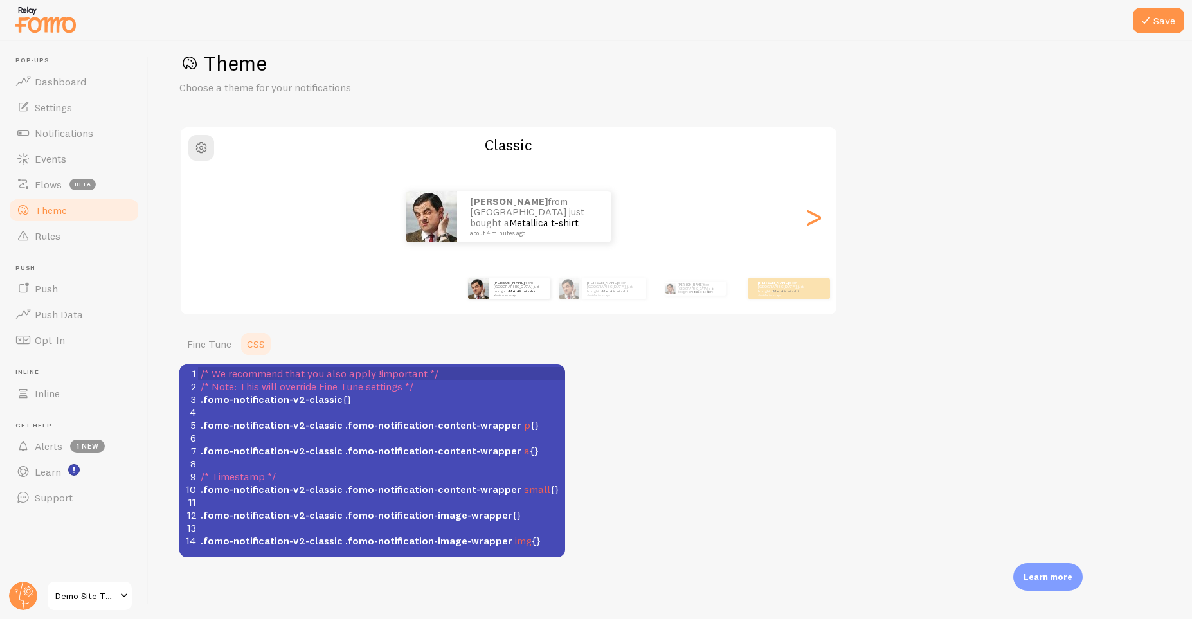
scroll to position [22, 0]
click at [48, 181] on span "Flows" at bounding box center [48, 184] width 27 height 13
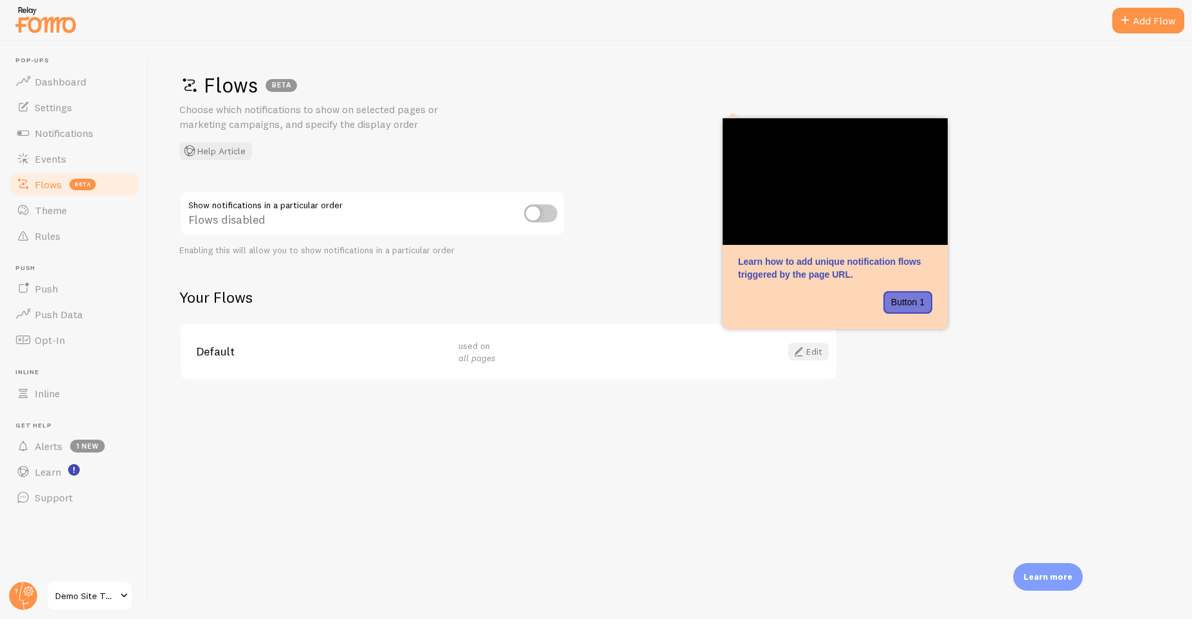
click at [807, 349] on link "Edit" at bounding box center [808, 352] width 40 height 18
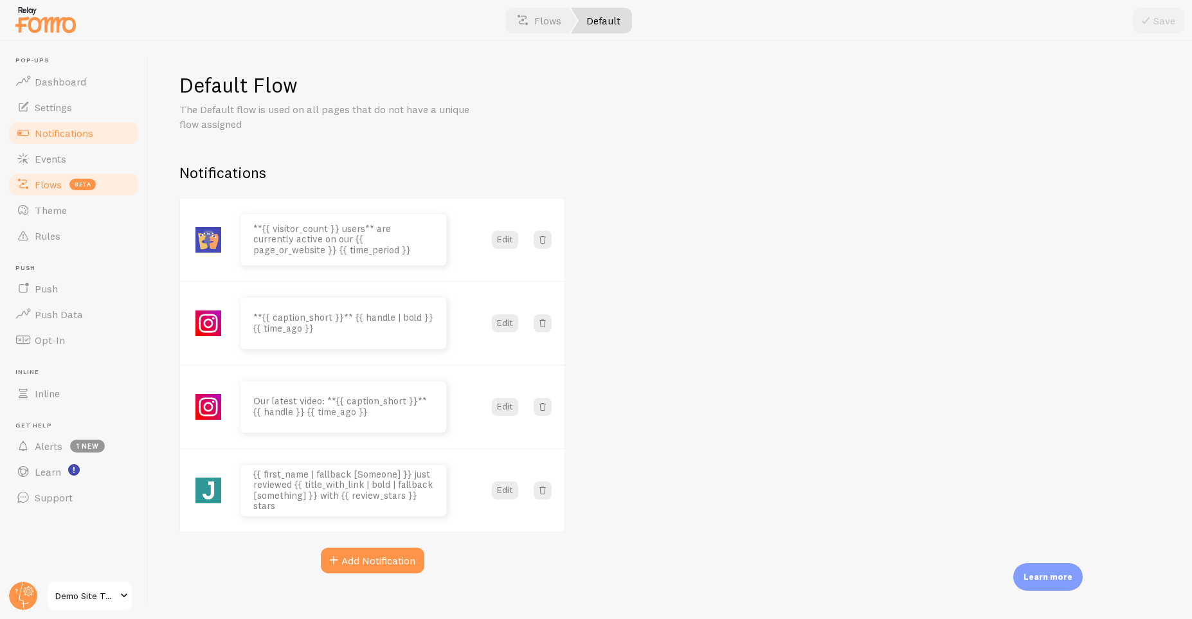
click at [71, 138] on span "Notifications" at bounding box center [64, 133] width 58 height 13
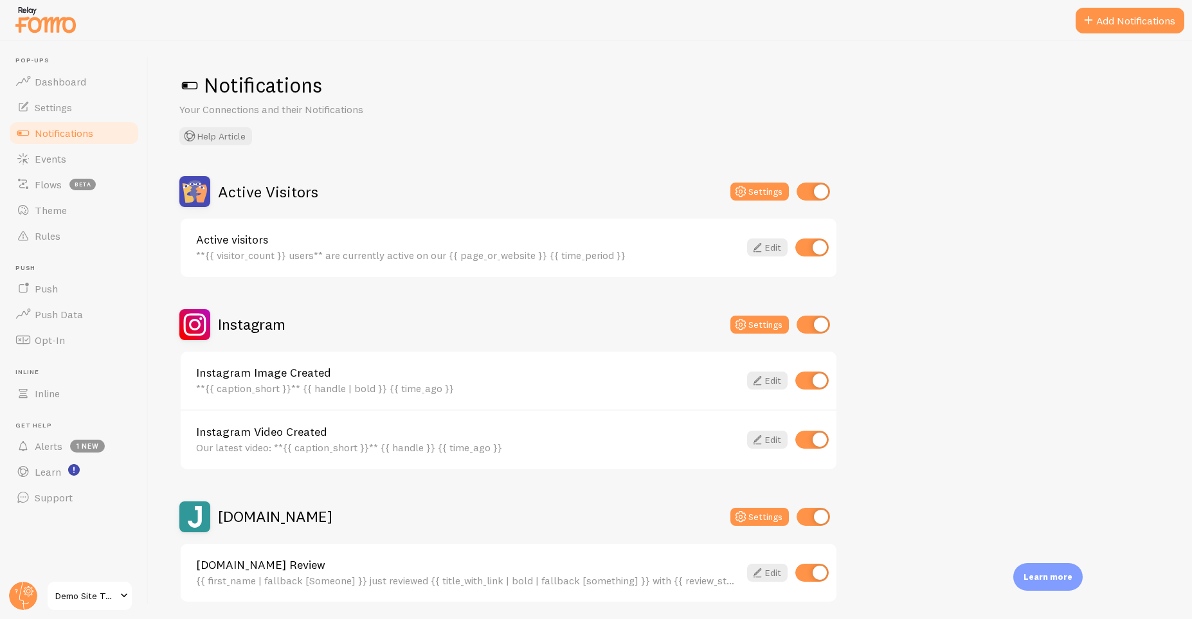
scroll to position [46, 0]
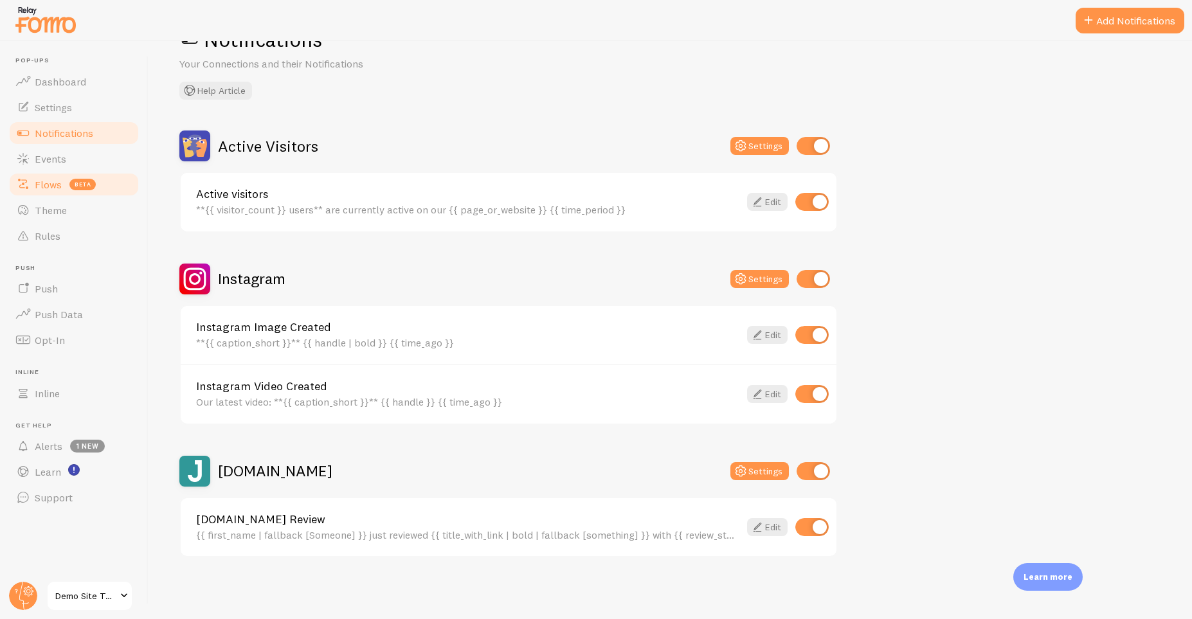
click at [48, 184] on span "Flows" at bounding box center [48, 184] width 27 height 13
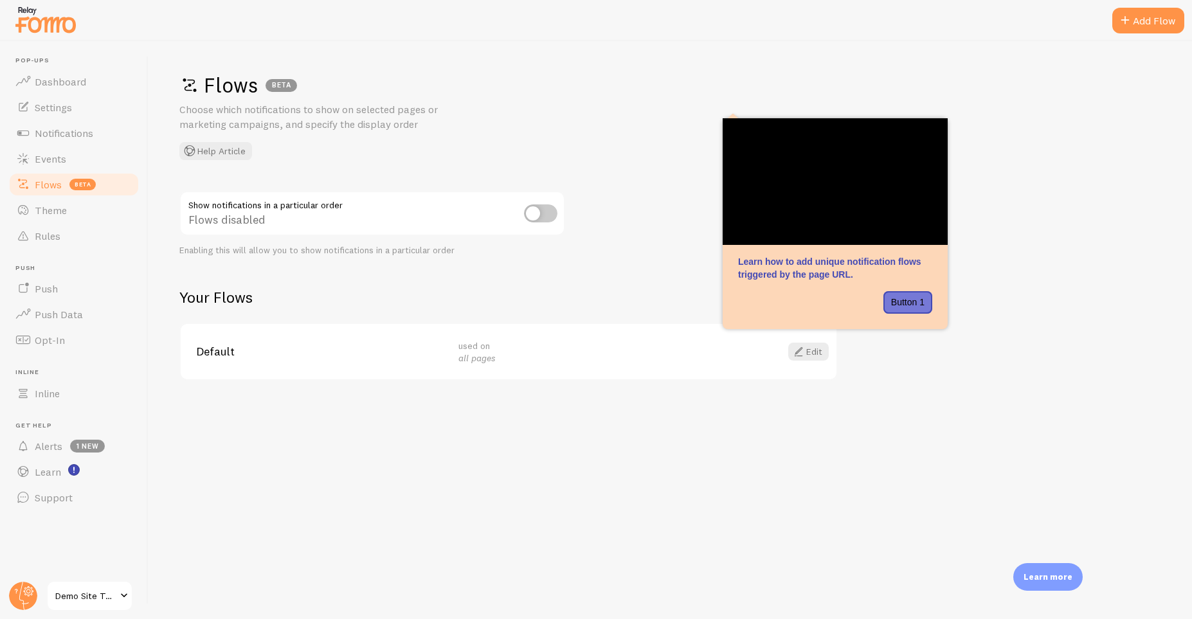
click at [269, 346] on span "Default" at bounding box center [319, 352] width 247 height 12
click at [802, 350] on span at bounding box center [798, 351] width 15 height 15
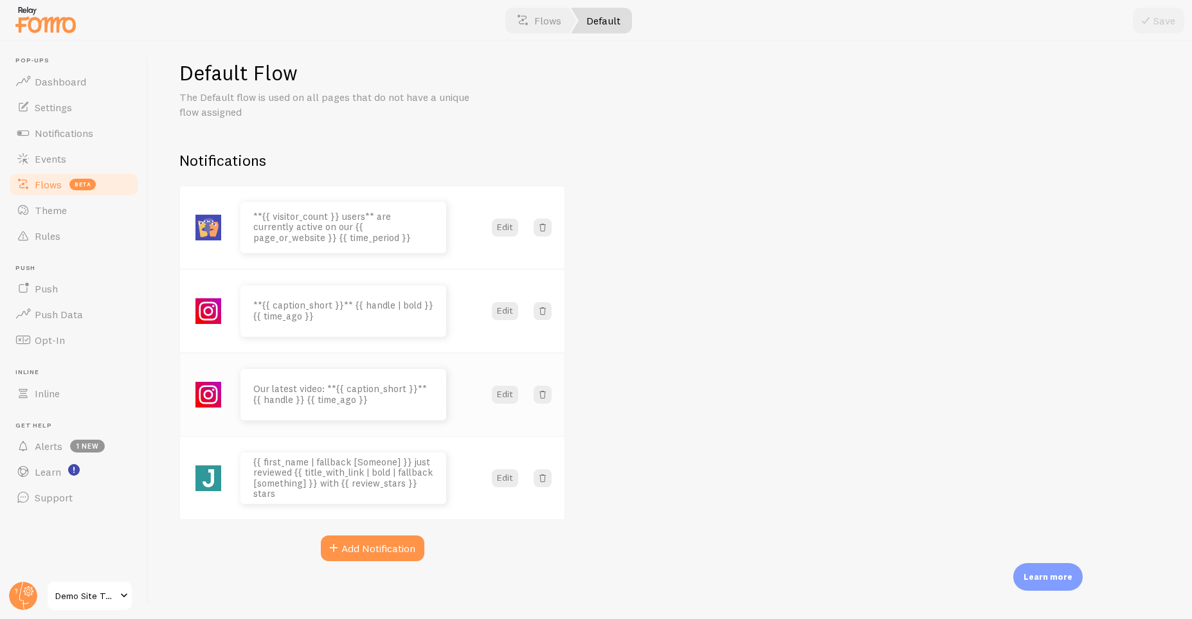
scroll to position [16, 0]
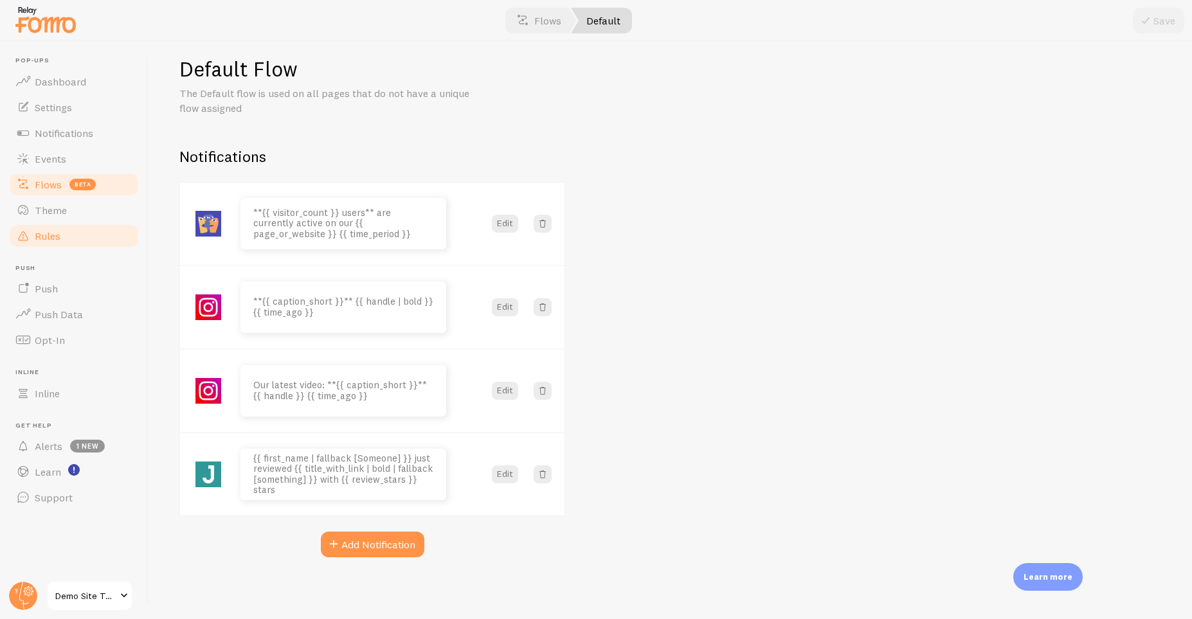
click at [58, 230] on span "Rules" at bounding box center [48, 235] width 26 height 13
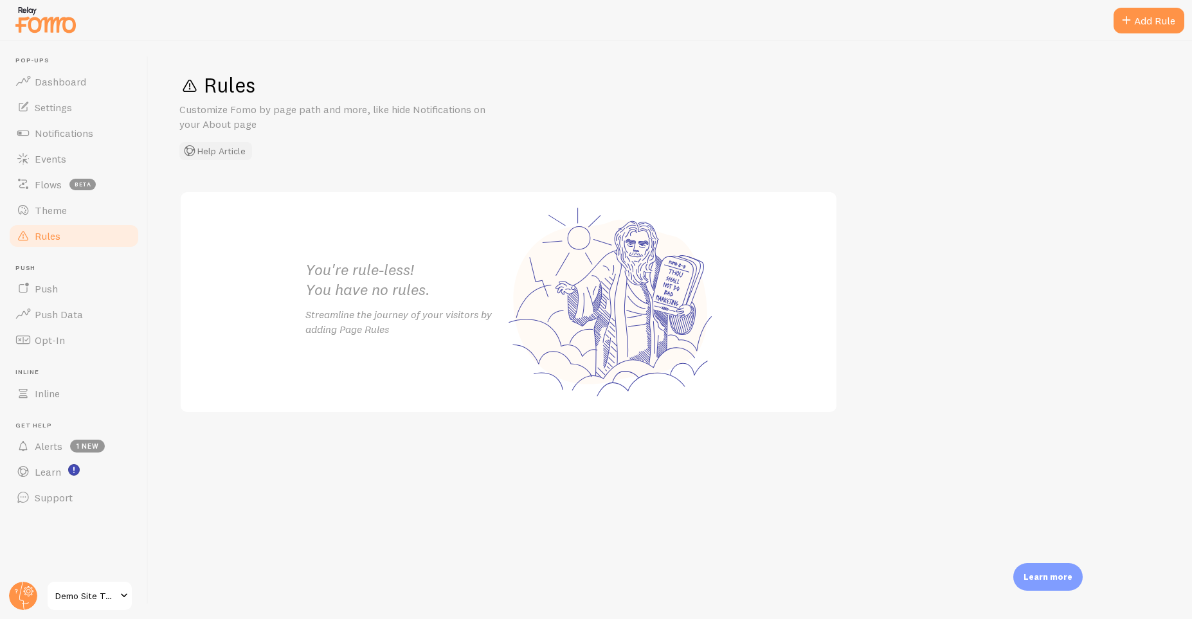
click at [201, 149] on button "Help Article" at bounding box center [215, 151] width 73 height 18
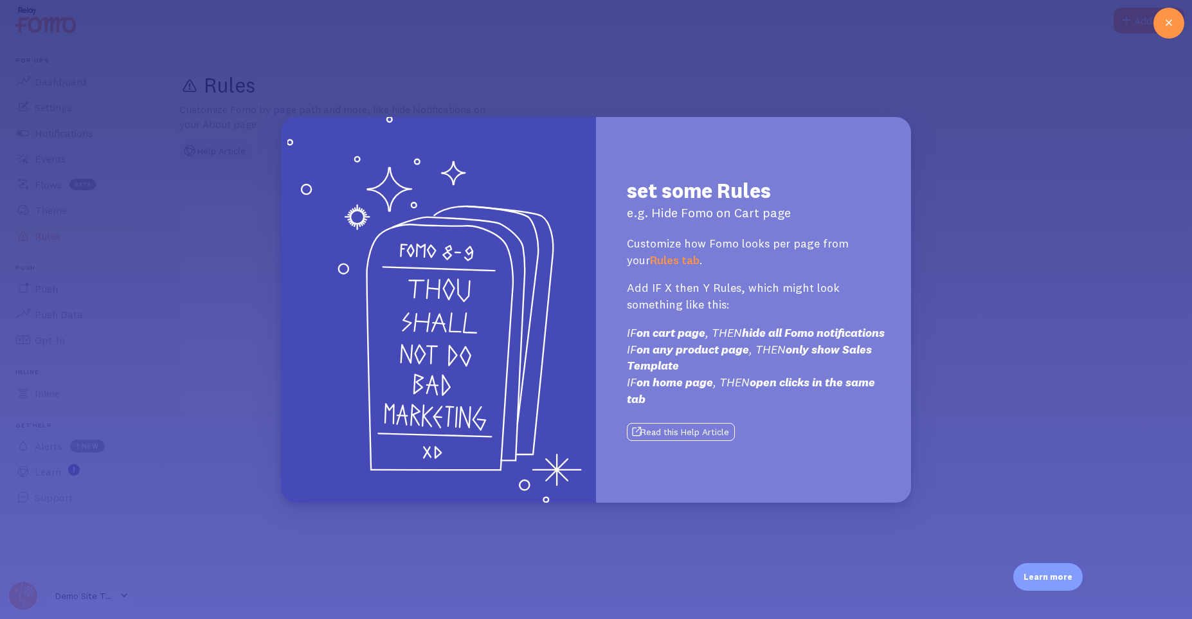
click at [709, 441] on button "Read this Help Article" at bounding box center [681, 432] width 108 height 18
click at [1163, 22] on icon at bounding box center [1168, 22] width 15 height 15
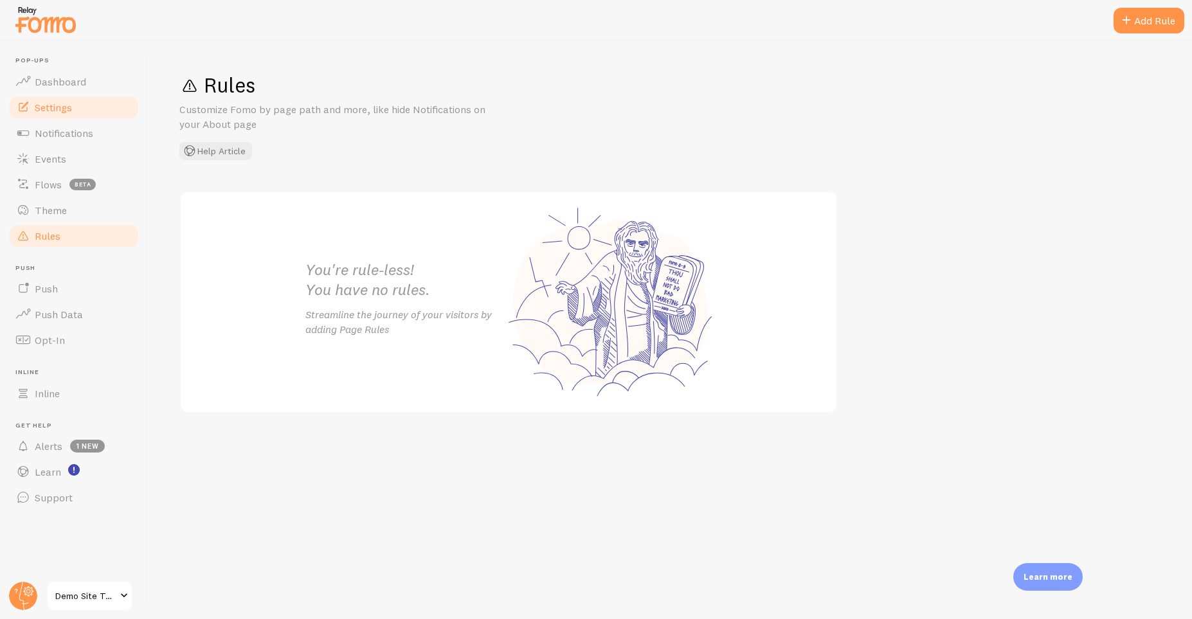
click at [104, 109] on link "Settings" at bounding box center [74, 107] width 132 height 26
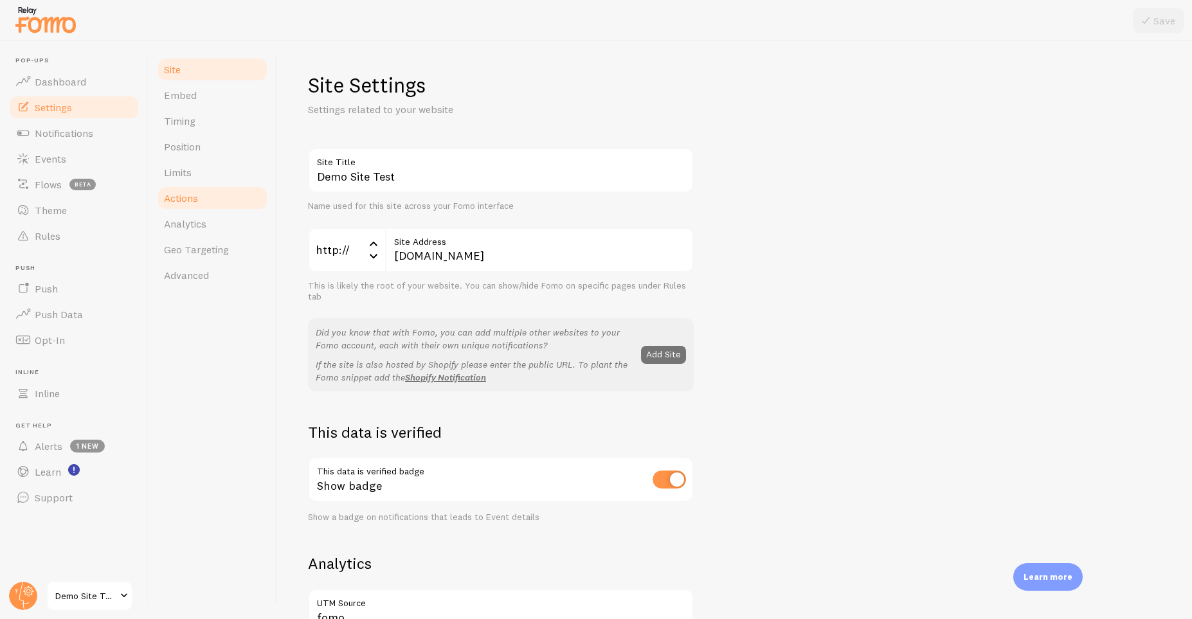
click at [214, 195] on link "Actions" at bounding box center [212, 198] width 112 height 26
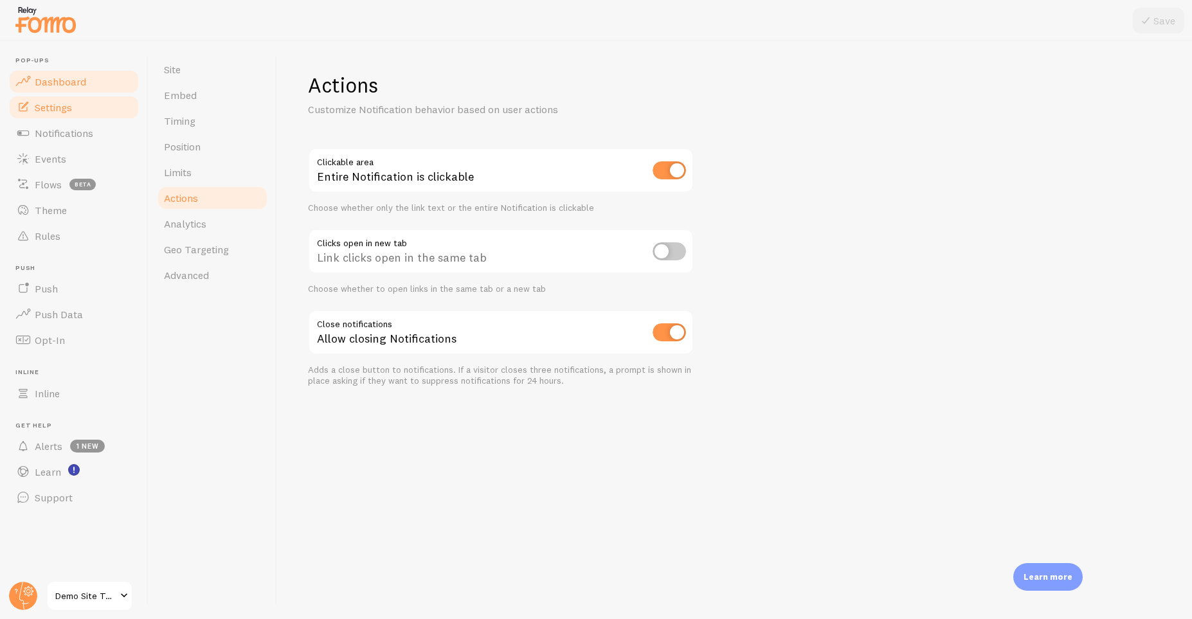
click at [116, 94] on link "Dashboard" at bounding box center [74, 82] width 132 height 26
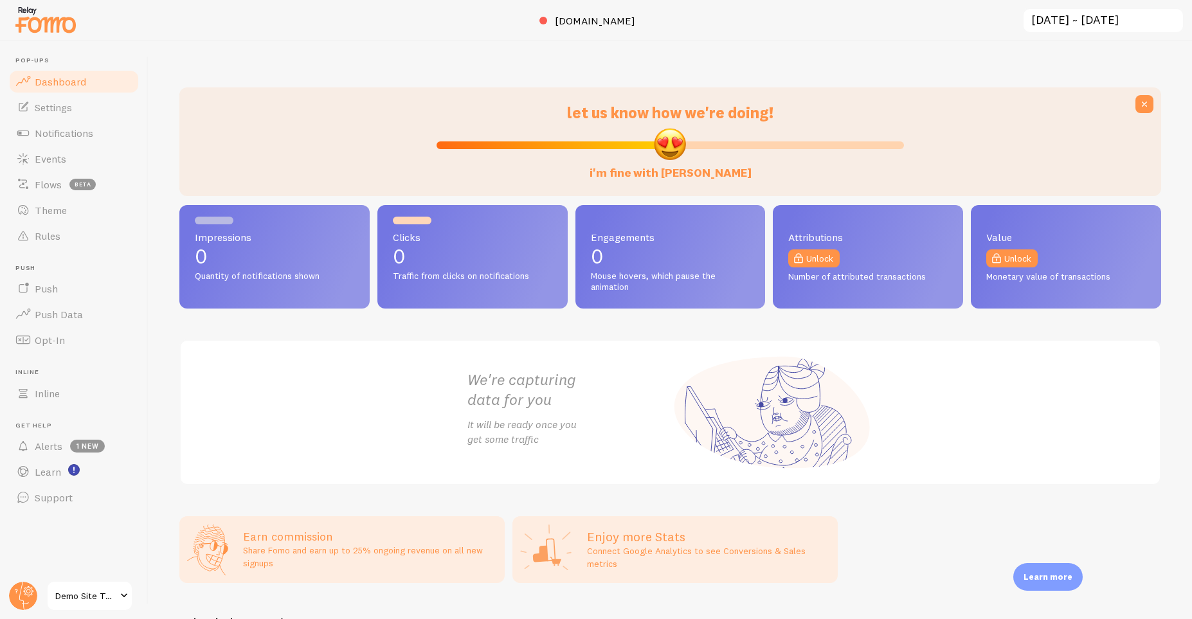
click at [39, 593] on header "Pop-ups Dashboard Settings Notifications Events Flows beta Theme Rules Push Pus…" at bounding box center [74, 330] width 148 height 578
click at [31, 593] on circle at bounding box center [23, 596] width 28 height 28
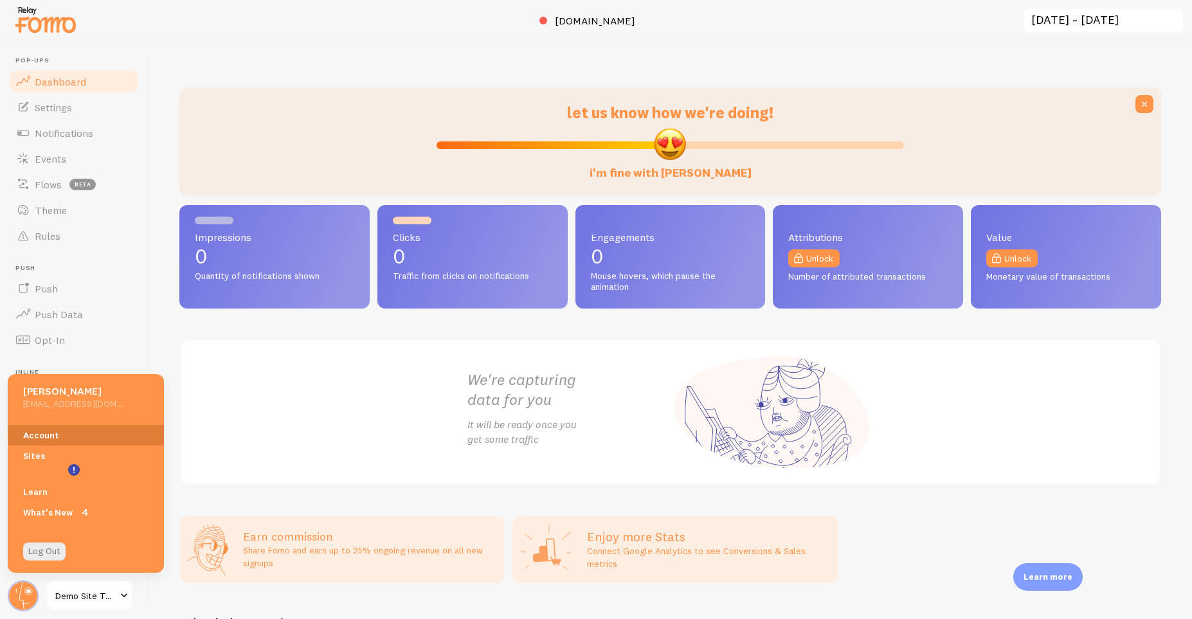
click at [96, 429] on link "Account" at bounding box center [86, 435] width 156 height 21
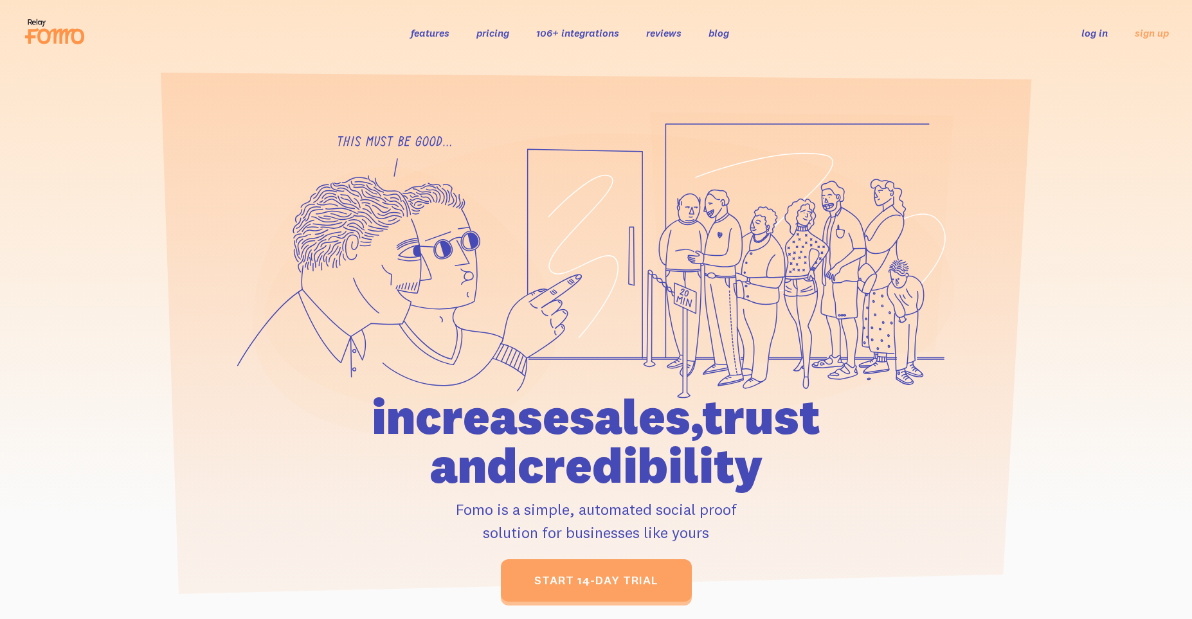
click at [1137, 301] on div at bounding box center [596, 357] width 1192 height 490
click at [1056, 163] on div at bounding box center [596, 357] width 1192 height 490
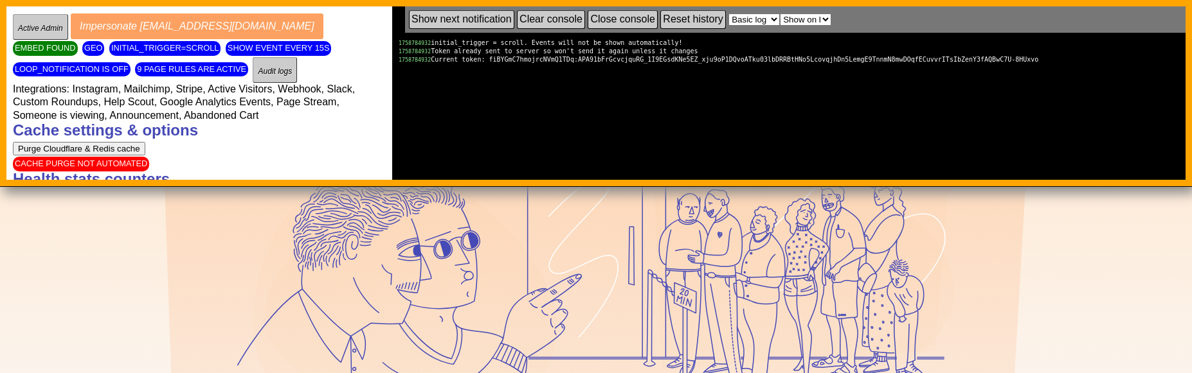
click at [467, 19] on link "Show next notification" at bounding box center [461, 19] width 105 height 19
click at [492, 23] on link "Show next notification" at bounding box center [461, 19] width 105 height 19
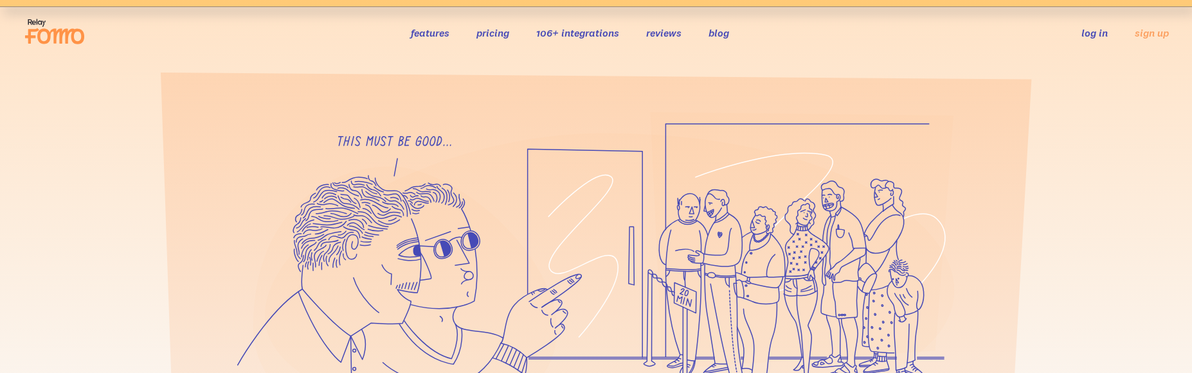
click at [210, 262] on div at bounding box center [596, 357] width 1192 height 490
